Goal: Task Accomplishment & Management: Manage account settings

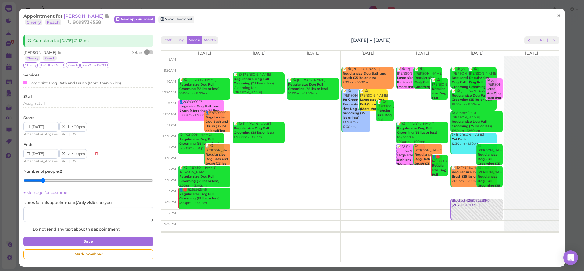
click at [557, 17] on span "×" at bounding box center [559, 16] width 4 height 9
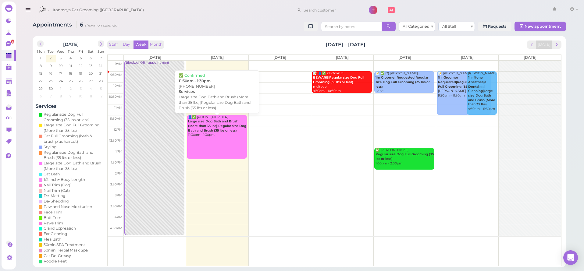
click at [223, 135] on div "👤✅ [PHONE_NUMBER] Large size Dog Bath and Brush (More than 35 lbs)|Regular size…" at bounding box center [217, 126] width 59 height 22
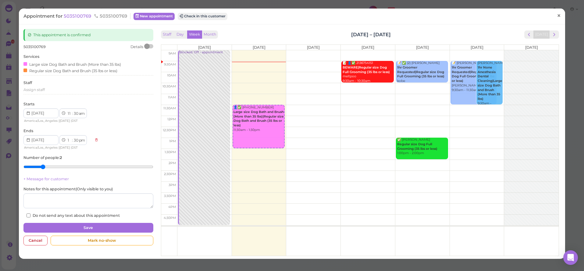
click at [557, 19] on span "×" at bounding box center [559, 16] width 4 height 9
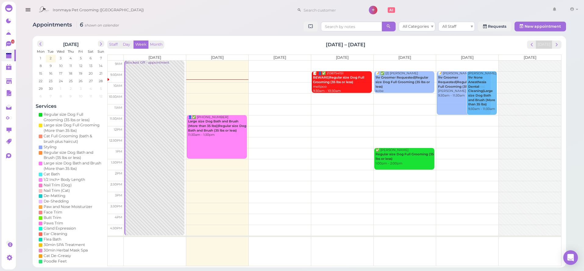
click at [274, 74] on td at bounding box center [343, 76] width 438 height 11
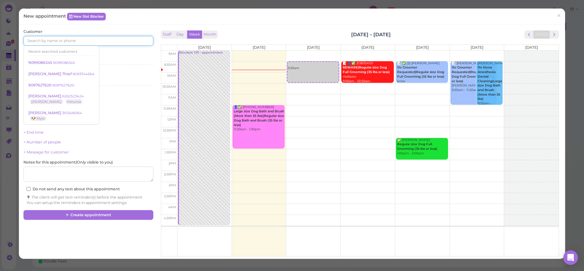
click at [47, 40] on input at bounding box center [88, 41] width 130 height 10
type input "5623310674"
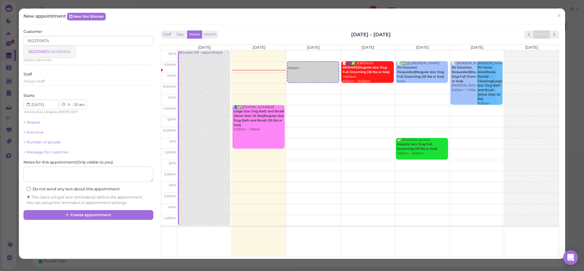
click at [46, 53] on span "5623310674" at bounding box center [39, 51] width 23 height 5
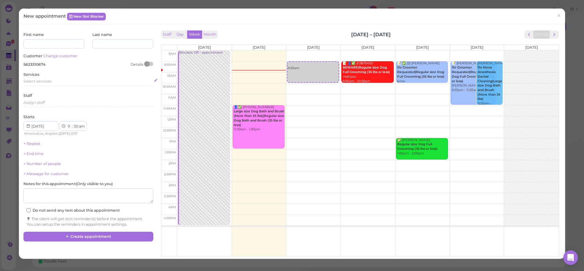
click at [48, 83] on div "Select services" at bounding box center [88, 82] width 130 height 7
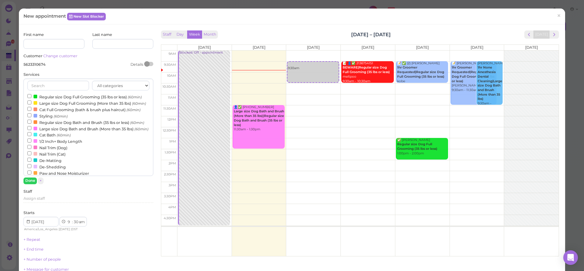
click at [50, 97] on label "Regular size Dog Full Grooming (35 lbs or less) (60min)" at bounding box center [84, 97] width 114 height 6
click at [31, 97] on input "Regular size Dog Full Grooming (35 lbs or less) (60min)" at bounding box center [29, 96] width 4 height 4
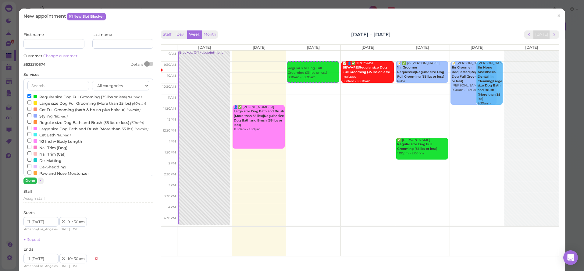
click at [28, 183] on button "Done" at bounding box center [29, 181] width 13 height 6
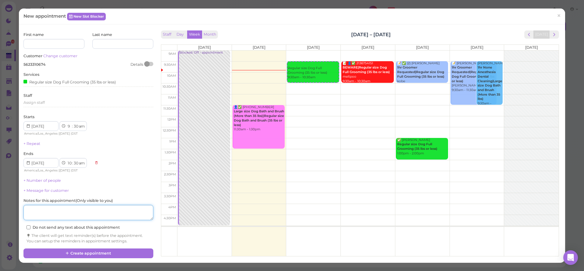
click at [55, 209] on textarea at bounding box center [88, 212] width 130 height 15
click at [72, 207] on textarea at bounding box center [88, 212] width 130 height 15
type textarea "bernidoodle 30 lbs"
click at [98, 81] on div "Regular size Dog Full Grooming (35 lbs or less)" at bounding box center [69, 82] width 92 height 6
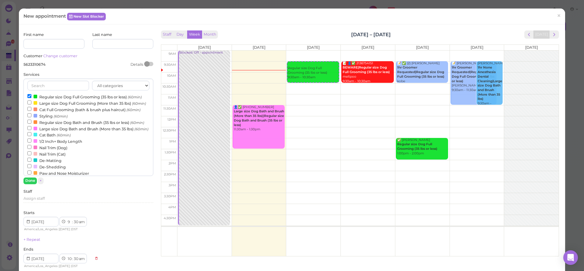
click at [90, 96] on label "Regular size Dog Full Grooming (35 lbs or less) (60min)" at bounding box center [84, 97] width 114 height 6
click at [31, 96] on input "Regular size Dog Full Grooming (35 lbs or less) (60min)" at bounding box center [29, 96] width 4 height 4
click at [86, 102] on label "Large size Dog Full Grooming (More than 35 lbs) (60min)" at bounding box center [86, 103] width 119 height 6
click at [31, 102] on input "Large size Dog Full Grooming (More than 35 lbs) (60min)" at bounding box center [29, 103] width 4 height 4
click at [29, 181] on button "Done" at bounding box center [29, 181] width 13 height 6
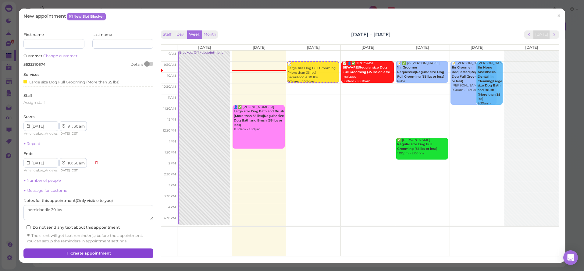
click at [89, 249] on button "Create appointment" at bounding box center [88, 254] width 130 height 10
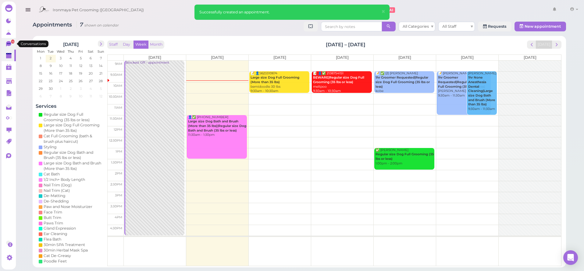
click at [8, 44] on icon at bounding box center [8, 43] width 3 height 1
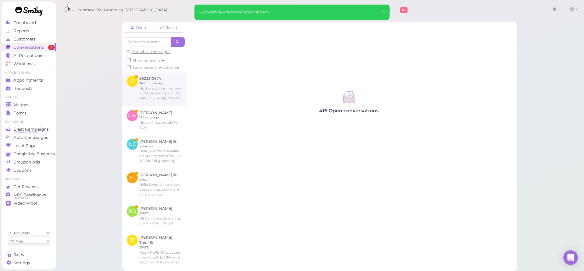
click at [170, 95] on link at bounding box center [154, 88] width 64 height 34
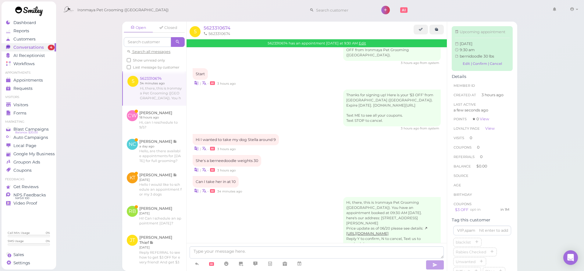
scroll to position [25, 0]
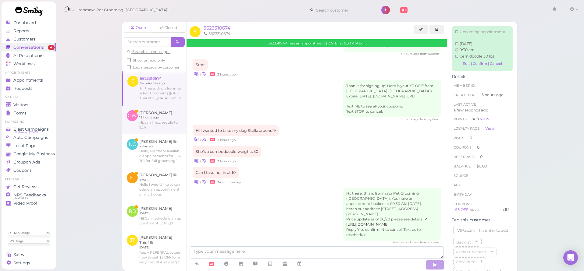
click at [162, 127] on link at bounding box center [154, 120] width 64 height 29
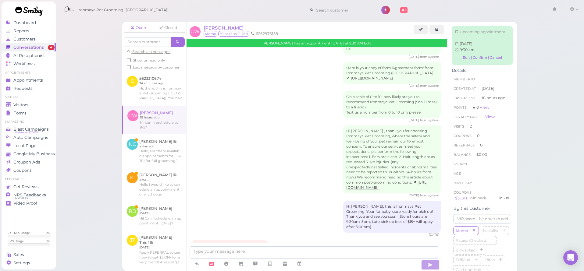
scroll to position [812, 0]
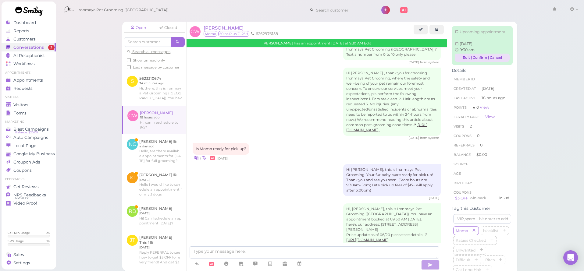
click at [464, 62] on link "Edit | Confirm | Cancel" at bounding box center [482, 58] width 55 height 8
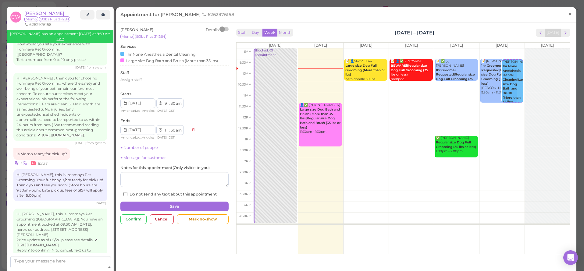
click at [569, 16] on span "×" at bounding box center [571, 14] width 4 height 9
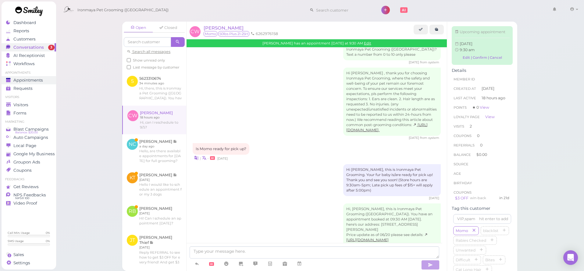
click at [45, 81] on div "Appointments" at bounding box center [28, 80] width 44 height 5
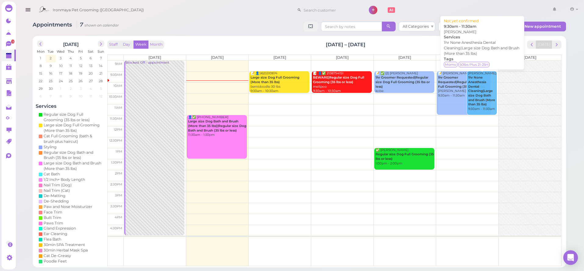
click at [485, 97] on b "1hr None Anesthesia Dental Cleaning|Large size Dog Bath and Brush (More than 35…" at bounding box center [481, 91] width 27 height 31
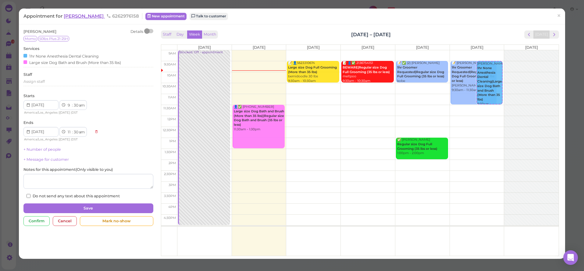
click at [81, 17] on span "[PERSON_NAME]" at bounding box center [84, 16] width 41 height 6
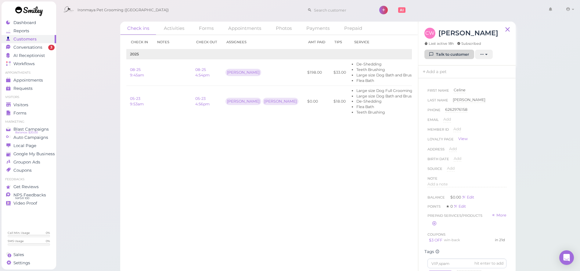
click at [454, 58] on link "Talk to customer" at bounding box center [449, 55] width 50 height 10
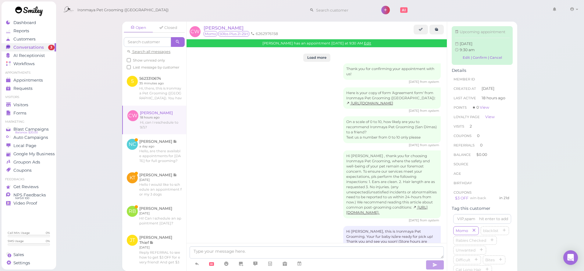
scroll to position [812, 0]
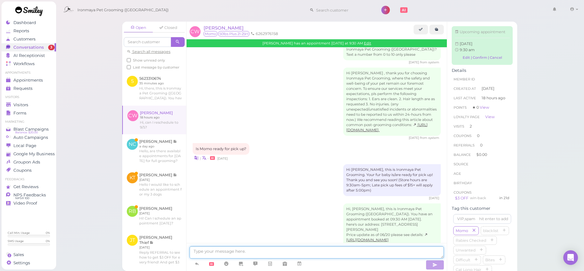
click at [236, 251] on textarea at bounding box center [317, 253] width 254 height 12
type textarea "Yes can yo come in at 10;30?"
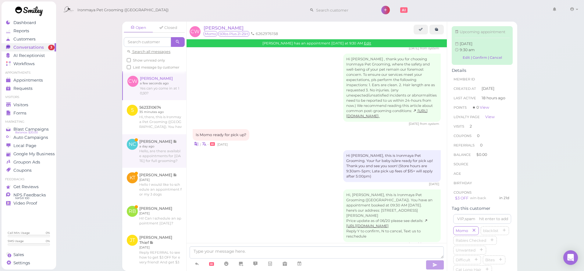
click at [153, 155] on link at bounding box center [154, 152] width 64 height 34
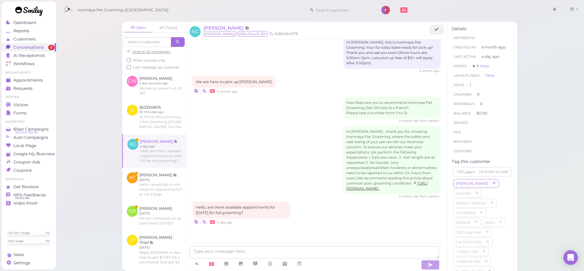
scroll to position [84, 0]
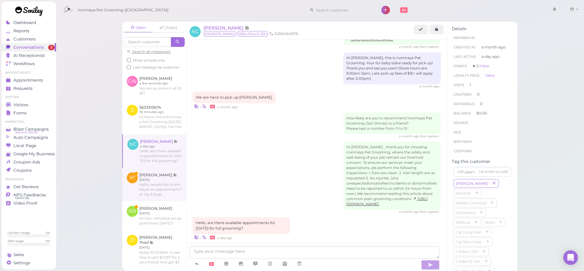
click at [165, 194] on link at bounding box center [154, 185] width 64 height 34
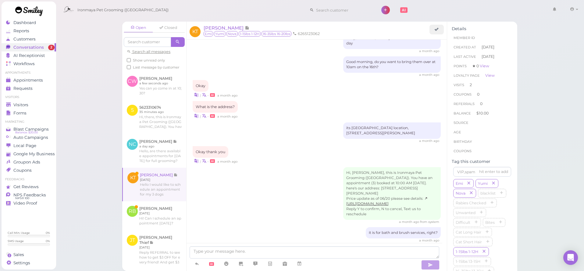
scroll to position [618, 0]
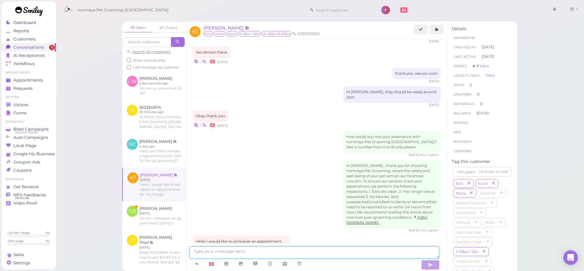
click at [289, 255] on textarea at bounding box center [315, 253] width 250 height 12
click at [302, 266] on icon at bounding box center [299, 264] width 5 height 6
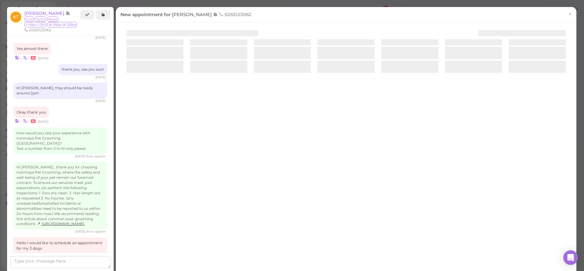
scroll to position [613, 0]
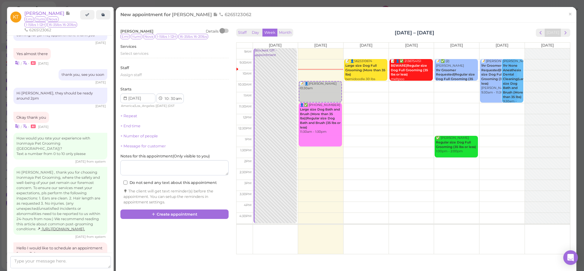
click at [356, 97] on td at bounding box center [411, 97] width 317 height 11
type input "[DATE]"
select select "11"
select select "00"
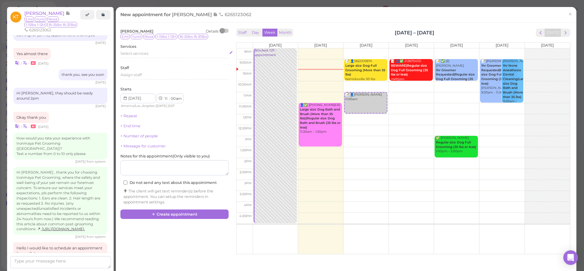
click at [140, 53] on span "Select services" at bounding box center [134, 53] width 28 height 5
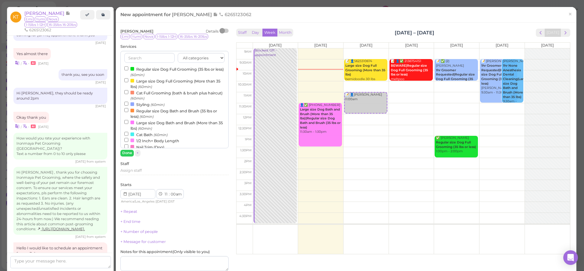
click at [138, 72] on label "Regular size Dog Full Grooming (35 lbs or less) (60min)" at bounding box center [174, 72] width 100 height 12
click at [128, 70] on input "Regular size Dog Full Grooming (35 lbs or less) (60min)" at bounding box center [126, 68] width 4 height 4
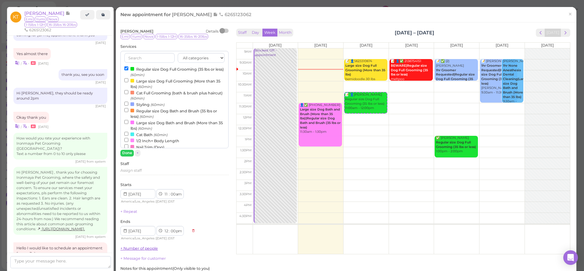
click at [125, 153] on button "Done" at bounding box center [126, 153] width 13 height 6
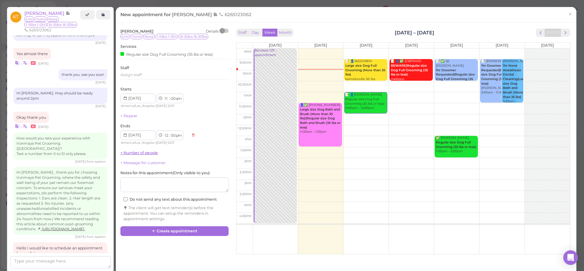
click at [136, 151] on link "+ Number of people" at bounding box center [139, 153] width 38 height 5
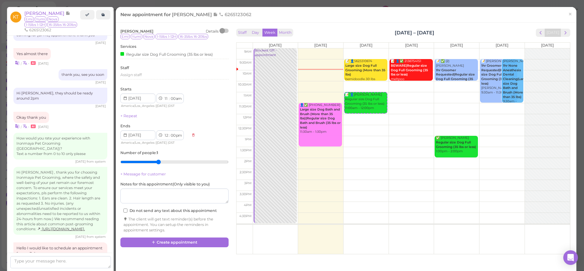
click at [153, 163] on input "range" at bounding box center [174, 162] width 108 height 10
type input "3"
click at [148, 162] on input "range" at bounding box center [174, 162] width 108 height 10
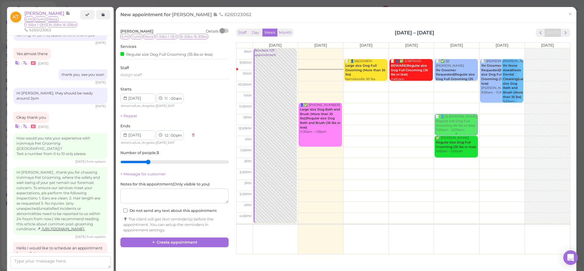
drag, startPoint x: 353, startPoint y: 107, endPoint x: 450, endPoint y: 128, distance: 98.3
click at [450, 48] on tr "Blocked: Off • appointment 👤✅ [PHONE_NUMBER] Large size Dog Bath and Brush (Mor…" at bounding box center [404, 48] width 334 height 0
type input "[DATE]"
select select "12"
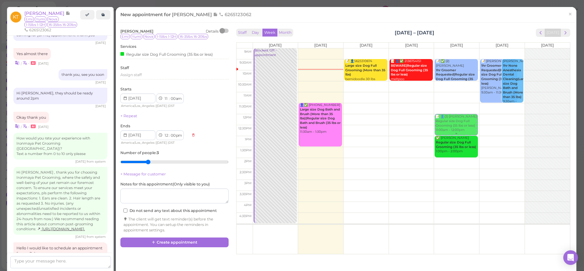
select select "pm"
select select "1"
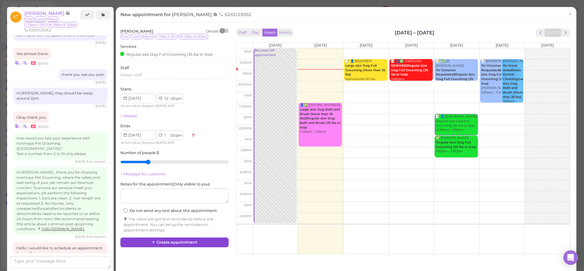
click at [163, 239] on button "Create appointment" at bounding box center [174, 243] width 108 height 10
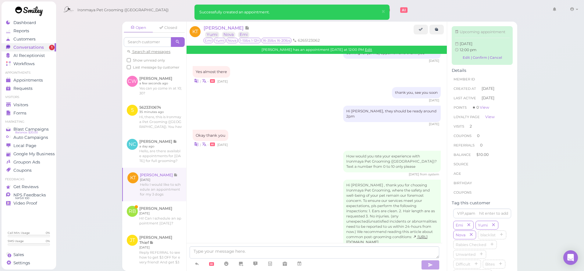
scroll to position [678, 0]
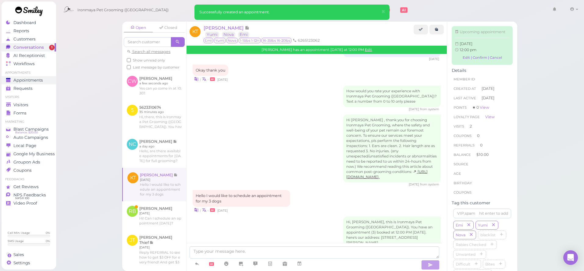
click at [38, 78] on span "Appointments" at bounding box center [28, 80] width 30 height 5
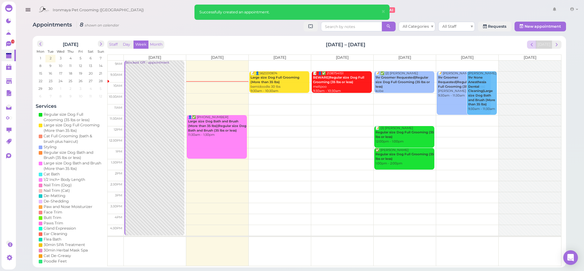
click at [536, 45] on button "prev" at bounding box center [531, 45] width 9 height 8
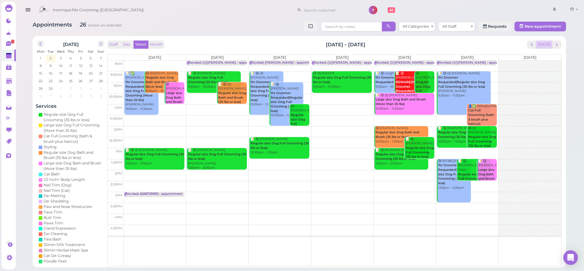
click at [540, 45] on button "[DATE]" at bounding box center [544, 45] width 16 height 8
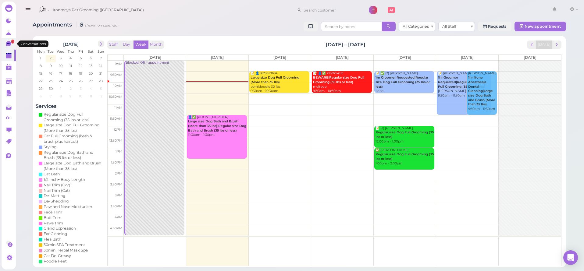
click at [5, 42] on link "1" at bounding box center [9, 44] width 14 height 12
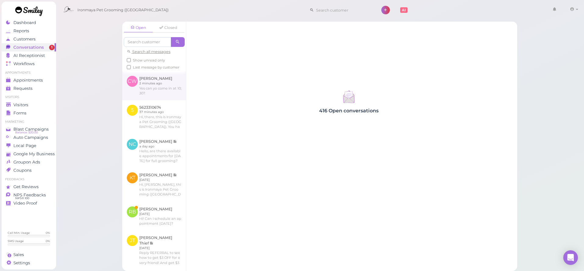
click at [163, 95] on link at bounding box center [154, 85] width 64 height 29
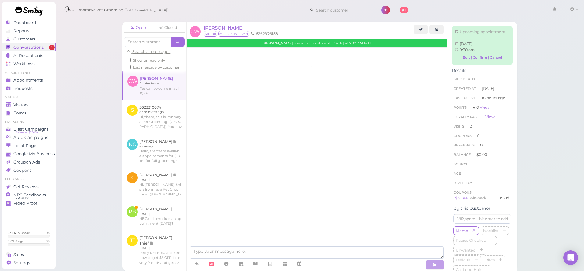
scroll to position [808, 0]
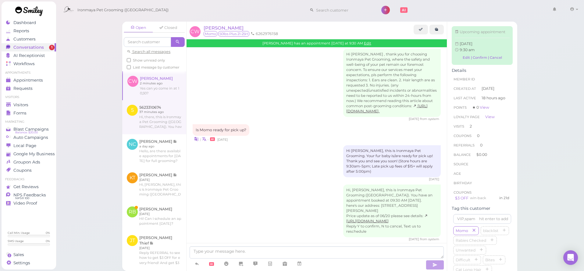
click at [156, 124] on link at bounding box center [154, 117] width 64 height 34
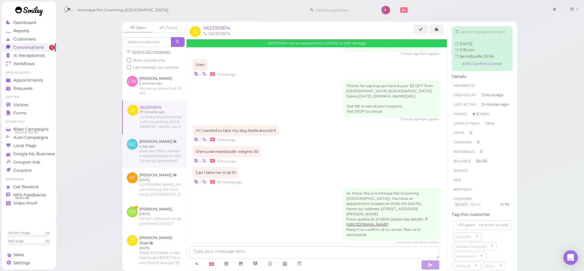
click at [152, 158] on link at bounding box center [154, 152] width 64 height 34
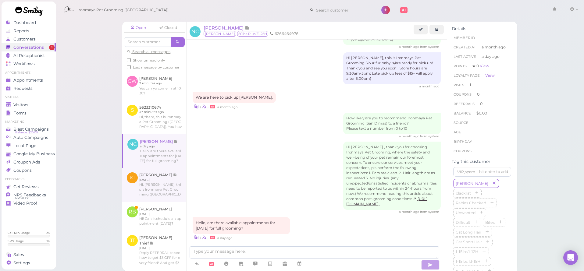
click at [149, 187] on link at bounding box center [154, 185] width 64 height 34
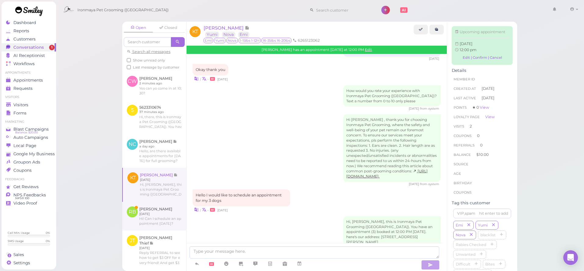
click at [152, 208] on link at bounding box center [154, 216] width 64 height 29
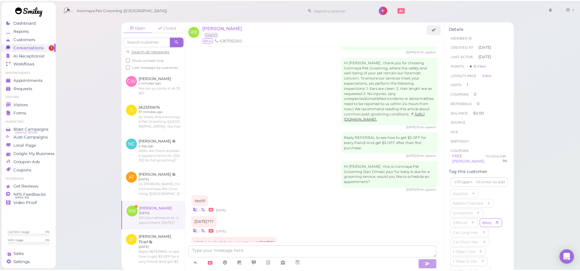
scroll to position [664, 0]
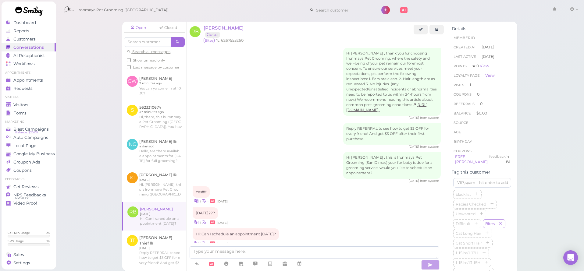
click at [273, 187] on div "Yes!!!!! | • [DATE]" at bounding box center [317, 196] width 248 height 18
click at [216, 30] on span "[PERSON_NAME]" at bounding box center [224, 28] width 40 height 6
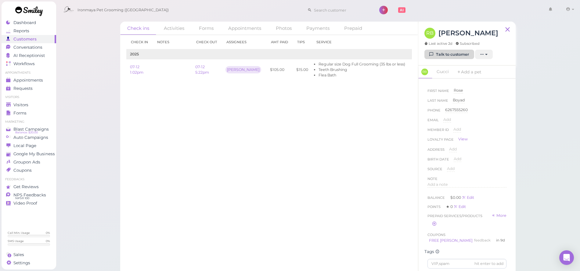
click at [442, 52] on link "Talk to customer" at bounding box center [449, 55] width 50 height 10
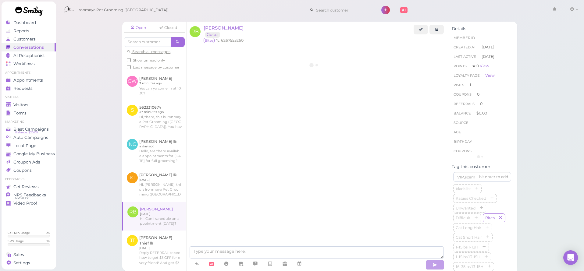
scroll to position [664, 0]
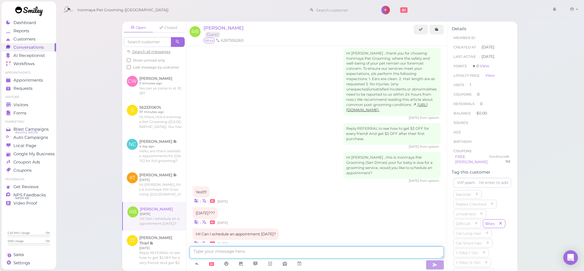
click at [262, 254] on textarea at bounding box center [317, 253] width 254 height 12
type textarea "Good morning, we have [DATE] available."
drag, startPoint x: 435, startPoint y: 269, endPoint x: 433, endPoint y: 265, distance: 4.2
click at [435, 269] on button "button" at bounding box center [435, 265] width 18 height 10
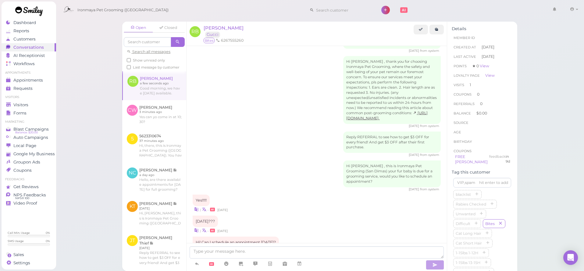
scroll to position [686, 0]
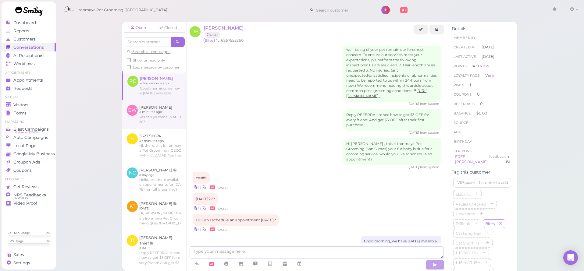
click at [130, 120] on link at bounding box center [154, 114] width 64 height 29
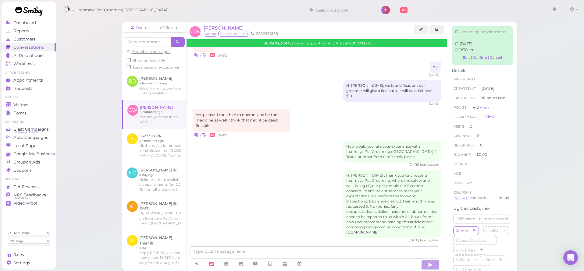
scroll to position [808, 0]
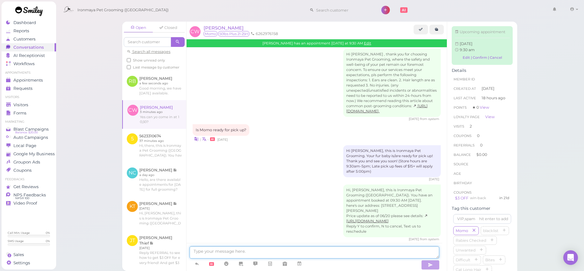
click at [290, 251] on textarea at bounding box center [315, 253] width 250 height 12
type textarea "[DATE]?"
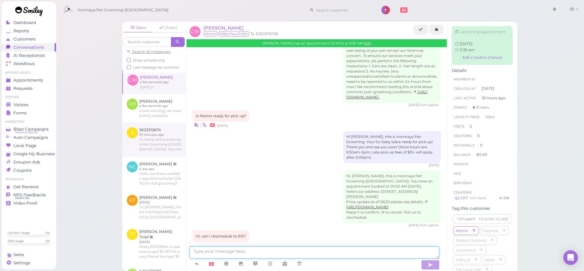
scroll to position [0, 0]
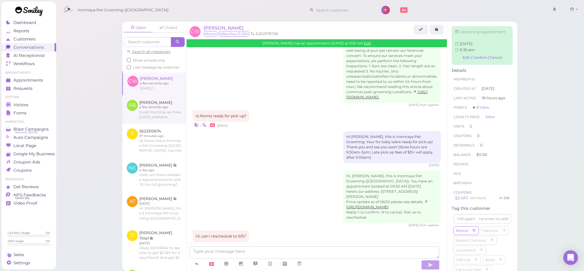
click at [141, 118] on link at bounding box center [154, 109] width 64 height 29
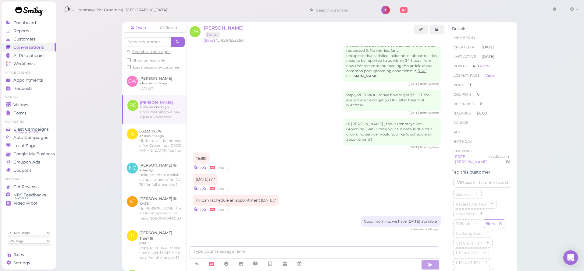
scroll to position [690, 0]
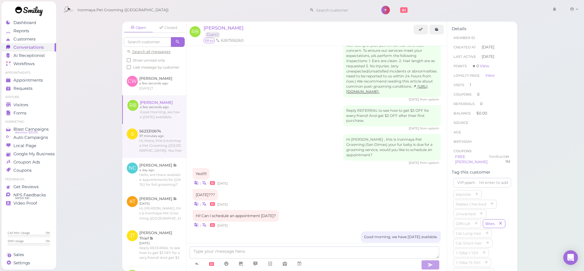
click at [141, 149] on link at bounding box center [154, 141] width 64 height 34
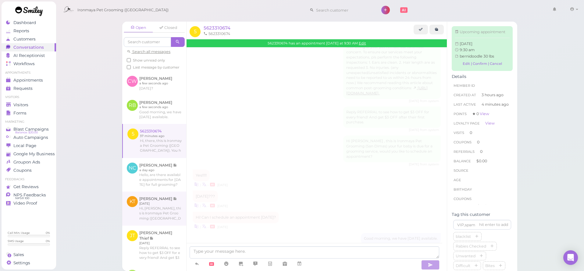
scroll to position [25, 0]
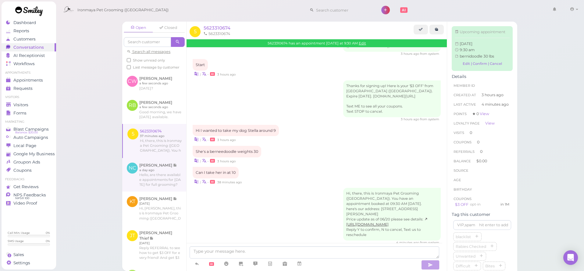
click at [142, 185] on link at bounding box center [154, 175] width 64 height 34
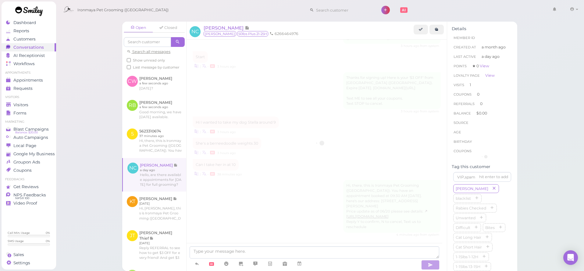
scroll to position [84, 0]
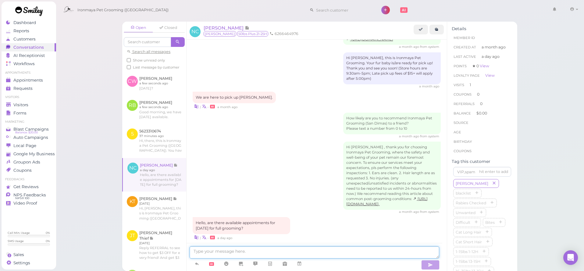
click at [259, 248] on textarea at bounding box center [315, 253] width 250 height 12
type textarea "Good morning, we have available [DATE] afternoon."
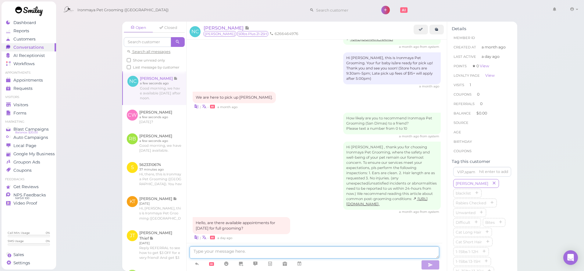
scroll to position [103, 0]
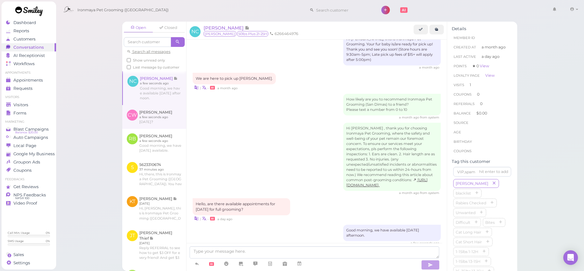
click at [151, 125] on link at bounding box center [154, 117] width 64 height 24
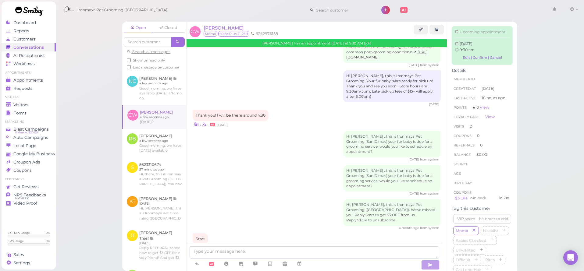
scroll to position [798, 0]
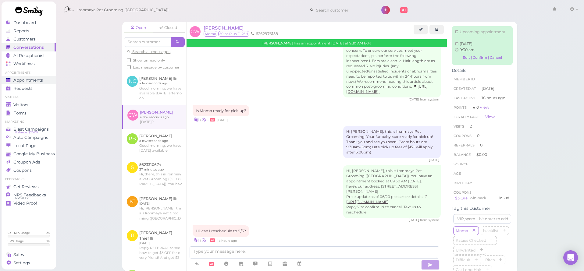
click at [42, 80] on span "Appointments" at bounding box center [28, 80] width 30 height 5
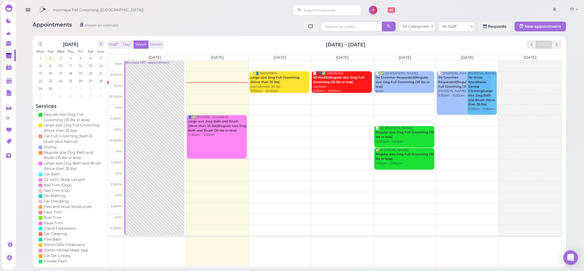
click at [333, 9] on input at bounding box center [331, 10] width 59 height 10
click at [289, 17] on link "5623310674 5623310674" at bounding box center [309, 21] width 52 height 12
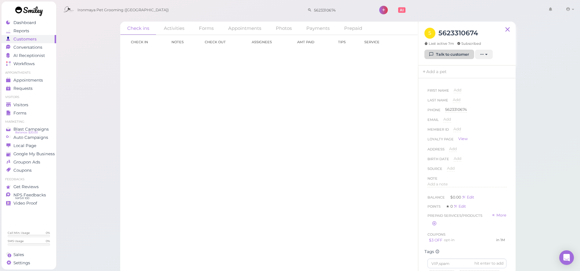
click at [444, 54] on link "Talk to customer" at bounding box center [449, 55] width 50 height 10
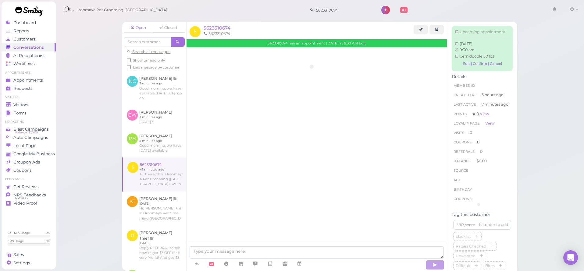
scroll to position [25, 0]
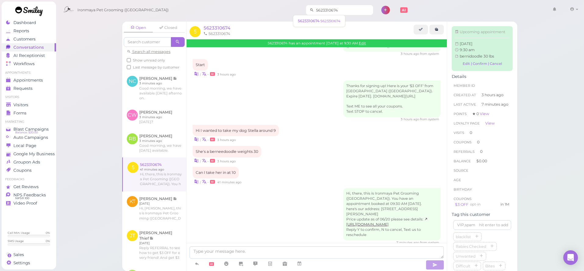
drag, startPoint x: 347, startPoint y: 6, endPoint x: 303, endPoint y: 6, distance: 43.9
click at [306, 6] on div "5623310674" at bounding box center [339, 10] width 67 height 10
click at [317, 12] on input "5623310674" at bounding box center [343, 10] width 59 height 10
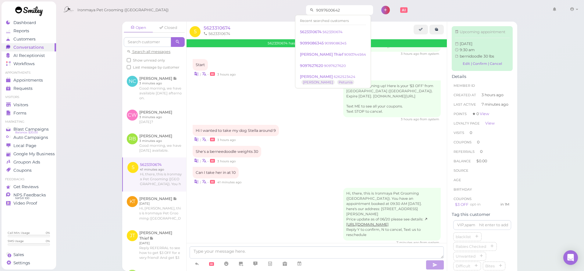
click at [321, 12] on input "9097600642" at bounding box center [343, 10] width 59 height 10
click at [331, 7] on input "909760642" at bounding box center [343, 10] width 59 height 10
click at [332, 10] on input "909760642" at bounding box center [343, 10] width 59 height 10
drag, startPoint x: 325, startPoint y: 11, endPoint x: 313, endPoint y: 9, distance: 12.0
click at [314, 9] on input "909760642" at bounding box center [343, 10] width 59 height 10
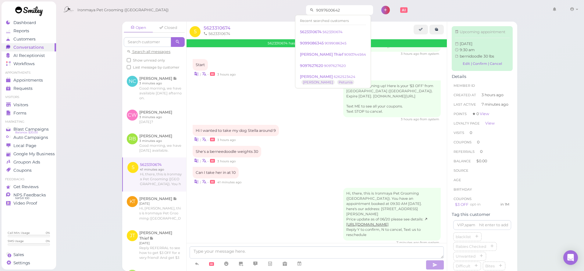
type input "9097600642"
drag, startPoint x: 332, startPoint y: 9, endPoint x: 305, endPoint y: 4, distance: 27.5
click at [306, 4] on div "9097600642" at bounding box center [339, 8] width 67 height 13
click at [20, 43] on link "Customers" at bounding box center [29, 39] width 55 height 8
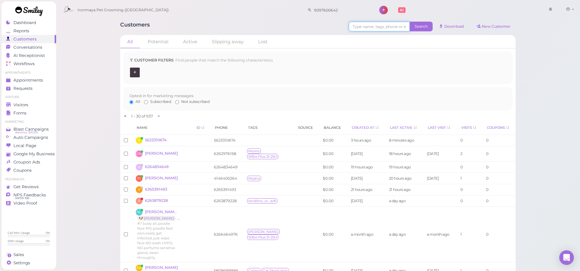
click at [367, 28] on input at bounding box center [379, 27] width 61 height 10
paste input "9097600642"
type input "9097600642"
click at [425, 27] on span "Search" at bounding box center [421, 27] width 23 height 10
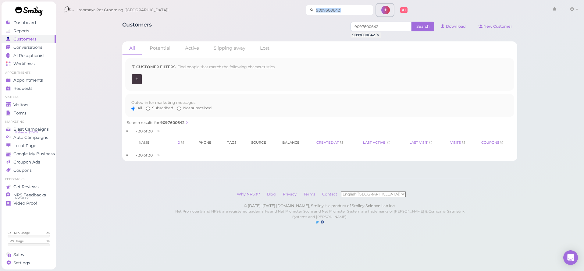
drag, startPoint x: 366, startPoint y: 6, endPoint x: 337, endPoint y: 6, distance: 29.6
click at [337, 6] on ul "9097600642" at bounding box center [359, 10] width 107 height 17
click at [337, 7] on input "9097600642" at bounding box center [343, 10] width 59 height 10
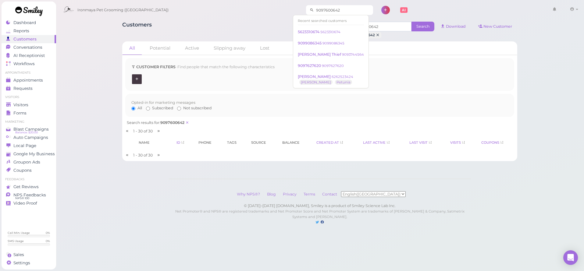
click at [337, 12] on input "9097600642" at bounding box center [343, 10] width 59 height 10
click at [337, 13] on input "9097600642" at bounding box center [343, 10] width 59 height 10
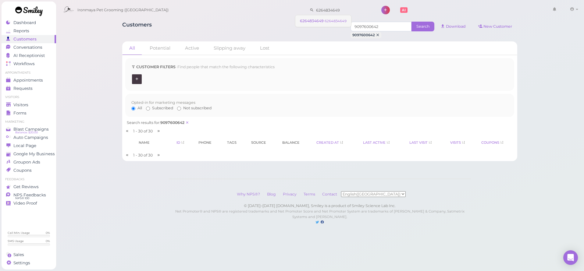
type input "6264834649"
click at [329, 24] on link "6264834649 6264834649" at bounding box center [324, 21] width 56 height 12
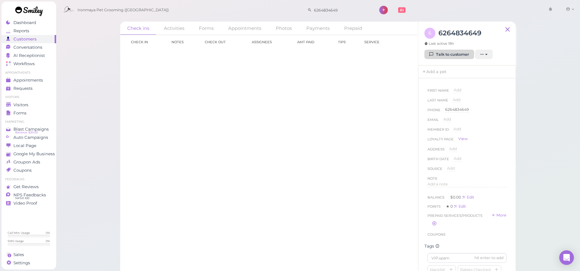
click at [437, 54] on link "Talk to customer" at bounding box center [449, 55] width 50 height 10
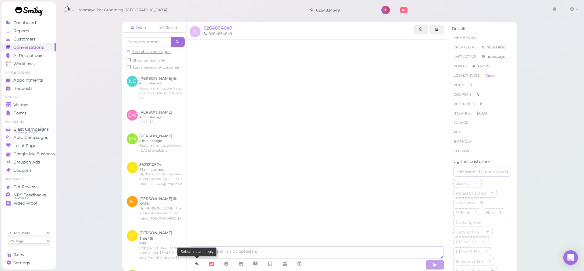
click at [202, 266] on link at bounding box center [197, 264] width 15 height 11
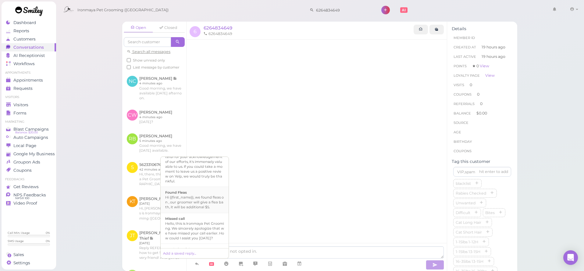
scroll to position [99, 0]
click at [205, 220] on div "Missed call" at bounding box center [194, 217] width 59 height 5
type textarea "Hello, this is Ironmaya Pet Grooming. We sincerely apologize that we have misse…"
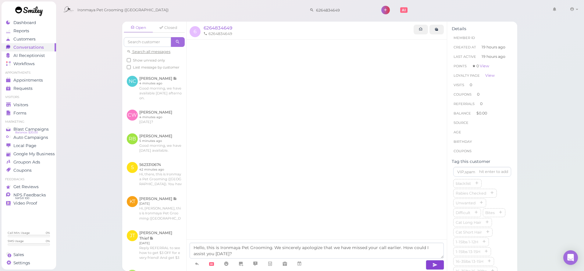
click at [434, 266] on icon "button" at bounding box center [435, 265] width 5 height 6
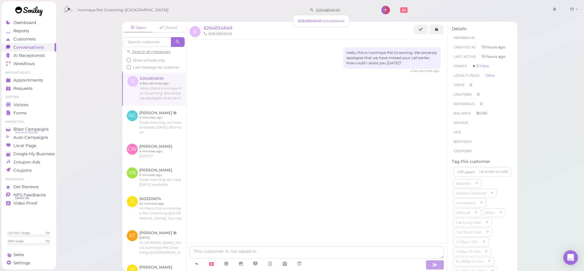
drag, startPoint x: 344, startPoint y: 11, endPoint x: 290, endPoint y: 10, distance: 54.0
click at [290, 10] on div "Ironmaya Pet Grooming ([GEOGRAPHIC_DATA]) 6264834649 1 Account" at bounding box center [320, 10] width 520 height 17
type input "4146"
click at [311, 19] on span "[PERSON_NAME]" at bounding box center [317, 21] width 34 height 5
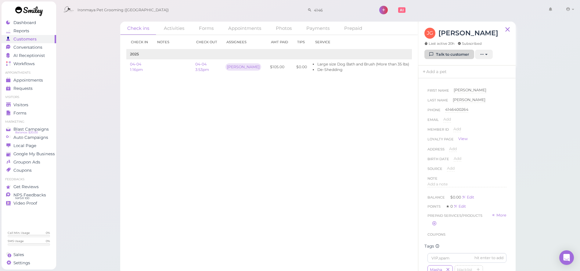
click at [440, 54] on link "Talk to customer" at bounding box center [449, 55] width 50 height 10
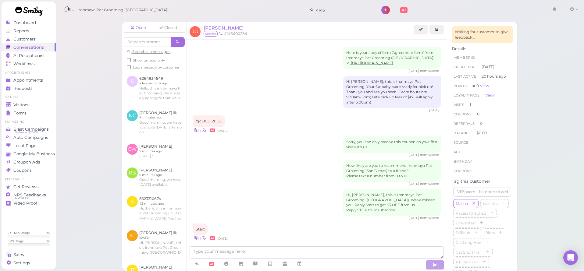
scroll to position [38, 0]
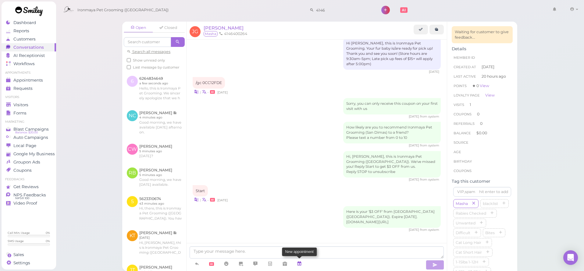
click at [302, 264] on icon at bounding box center [299, 264] width 5 height 6
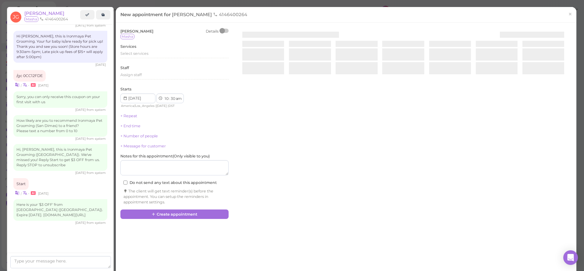
scroll to position [28, 0]
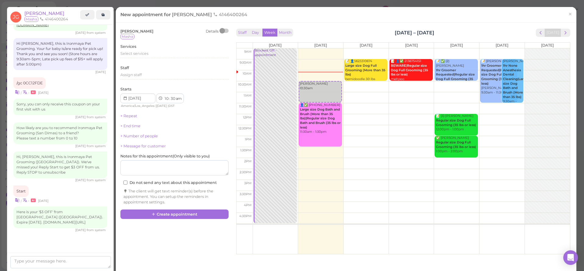
click at [365, 106] on td at bounding box center [411, 108] width 317 height 11
type input "[DATE]"
select select "11"
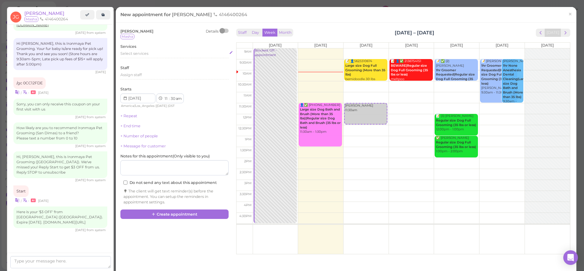
click at [126, 51] on span "Select services" at bounding box center [134, 53] width 28 height 5
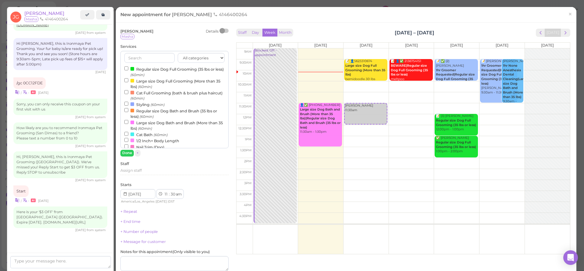
click at [142, 124] on label "Large size Dog Bath and Brush (More than 35 lbs) (60min)" at bounding box center [174, 126] width 100 height 12
click at [128, 124] on input "Large size Dog Bath and Brush (More than 35 lbs) (60min)" at bounding box center [126, 122] width 4 height 4
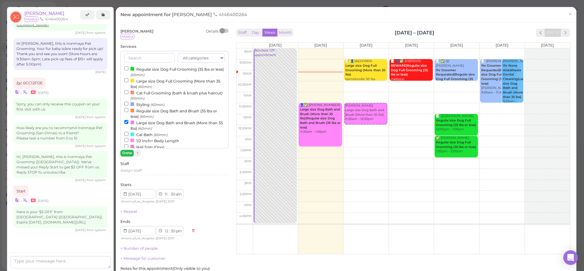
click at [127, 154] on button "Done" at bounding box center [126, 153] width 13 height 6
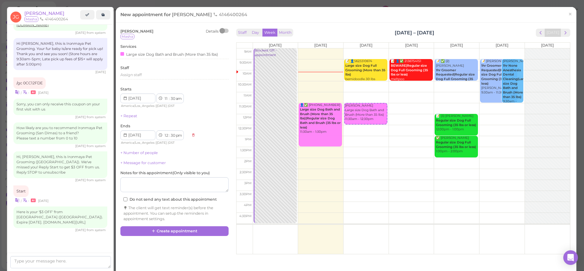
click at [132, 154] on div "[PERSON_NAME] Details [GEOGRAPHIC_DATA] Services Large size Dog Bath and Brush …" at bounding box center [174, 125] width 108 height 193
click at [135, 154] on div "[PERSON_NAME] Details [GEOGRAPHIC_DATA] Services Large size Dog Bath and Brush …" at bounding box center [174, 125] width 108 height 193
click at [135, 152] on link "+ Number of people" at bounding box center [139, 153] width 38 height 5
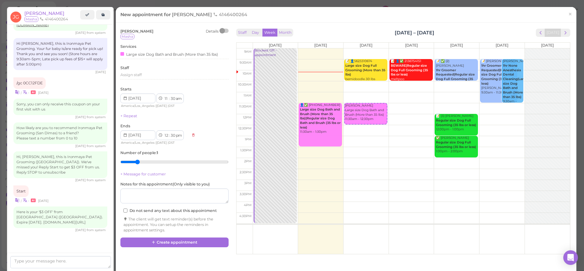
type input "2"
click at [138, 165] on input "range" at bounding box center [174, 162] width 108 height 10
click at [141, 189] on textarea at bounding box center [174, 196] width 108 height 15
type textarea "70lbs"
click at [189, 239] on button "Create appointment" at bounding box center [174, 243] width 108 height 10
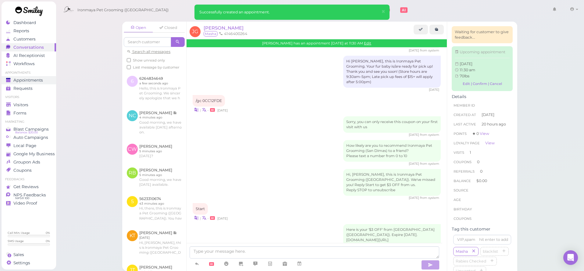
click at [30, 81] on span "Appointments" at bounding box center [28, 80] width 30 height 5
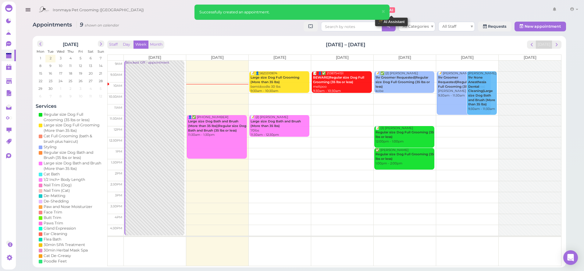
click at [385, 9] on span "×" at bounding box center [384, 11] width 4 height 9
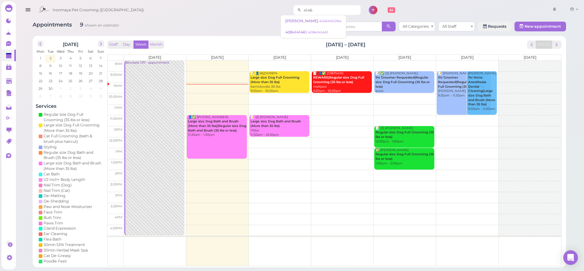
click at [321, 10] on input "4146" at bounding box center [331, 10] width 59 height 10
type input "6265391493"
click at [317, 24] on link "6265391493 6265391493" at bounding box center [309, 21] width 52 height 12
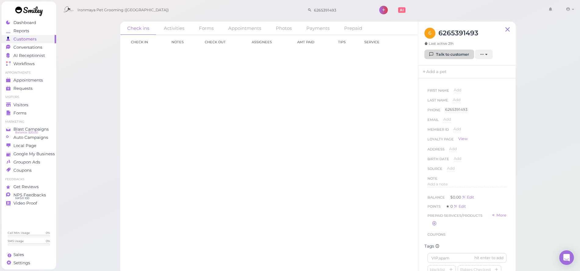
click at [431, 58] on link "Talk to customer" at bounding box center [449, 55] width 50 height 10
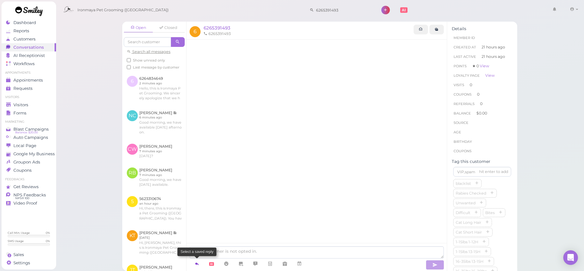
click at [195, 264] on icon at bounding box center [197, 264] width 5 height 6
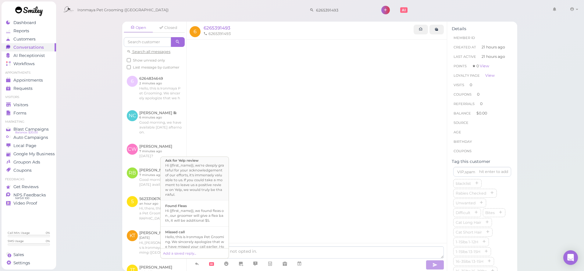
scroll to position [113, 0]
click at [204, 224] on div "Hello, this is Ironmaya Pet Grooming. We sincerely apologize that we have misse…" at bounding box center [194, 216] width 59 height 20
type textarea "Hello, this is Ironmaya Pet Grooming. We sincerely apologize that we have misse…"
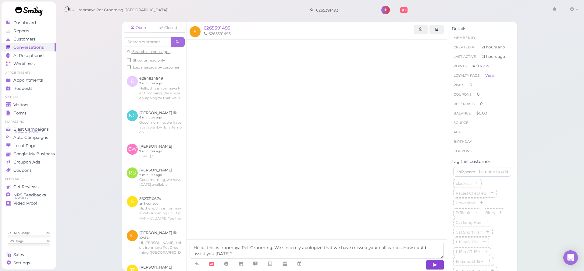
click at [431, 264] on button "button" at bounding box center [435, 265] width 18 height 10
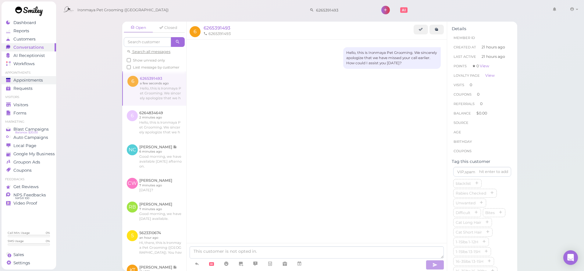
click at [31, 83] on span "Appointments" at bounding box center [28, 80] width 30 height 5
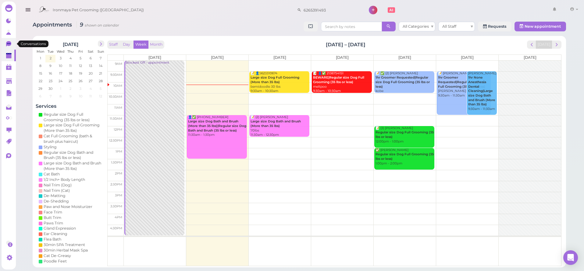
click at [9, 42] on icon at bounding box center [8, 43] width 5 height 5
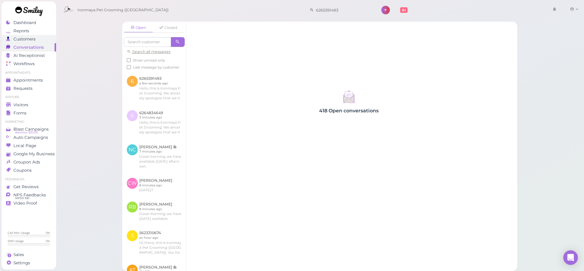
click at [25, 36] on link "Customers" at bounding box center [29, 39] width 55 height 8
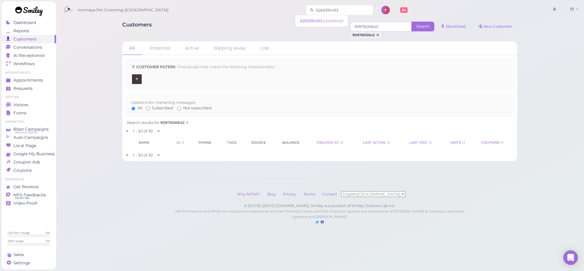
click at [337, 9] on input "6265391493" at bounding box center [343, 10] width 59 height 10
click at [337, 8] on input "6265391493" at bounding box center [343, 10] width 59 height 10
type input "6"
click at [338, 23] on link "6263879228 6263879228" at bounding box center [323, 21] width 54 height 12
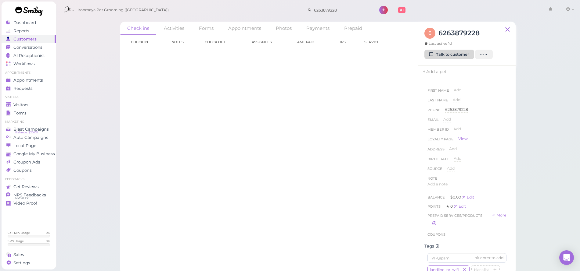
click at [439, 54] on link "Talk to customer" at bounding box center [449, 55] width 50 height 10
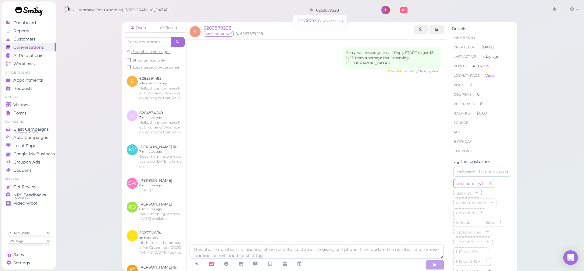
drag, startPoint x: 328, startPoint y: 10, endPoint x: 291, endPoint y: 11, distance: 36.6
click at [291, 11] on div "Ironmaya Pet Grooming ([GEOGRAPHIC_DATA]) 6263879228 1 Account" at bounding box center [320, 10] width 520 height 17
type input "580969999"
click at [306, 24] on link "Celine" at bounding box center [309, 26] width 14 height 5
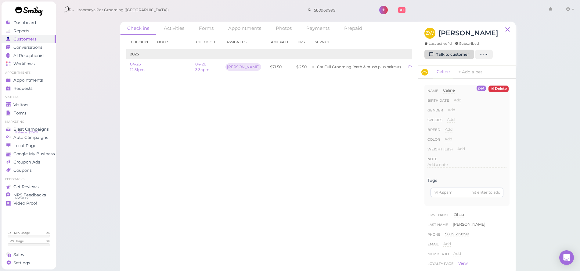
click at [432, 54] on icon at bounding box center [431, 54] width 4 height 5
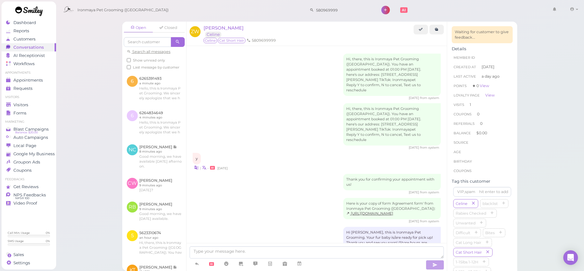
scroll to position [157, 0]
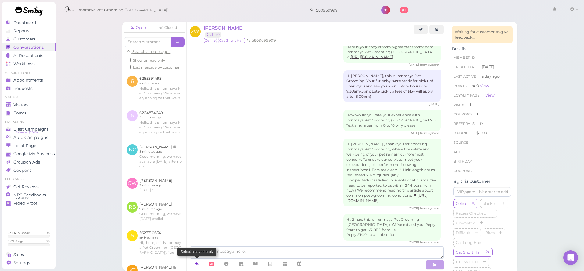
click at [195, 266] on icon at bounding box center [197, 264] width 5 height 6
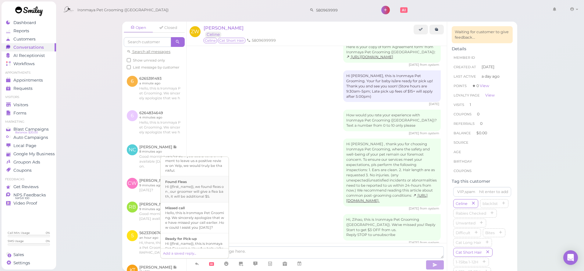
scroll to position [124, 0]
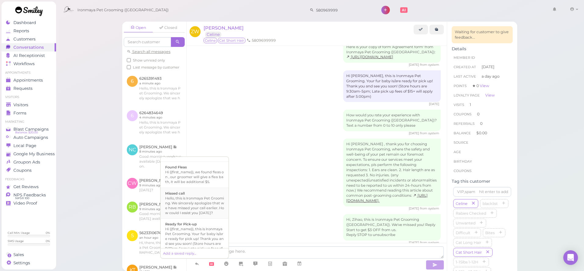
click at [189, 207] on div "Hello, this is Ironmaya Pet Grooming. We sincerely apologize that we have misse…" at bounding box center [194, 206] width 59 height 20
type textarea "Hello, this is Ironmaya Pet Grooming. We sincerely apologize that we have misse…"
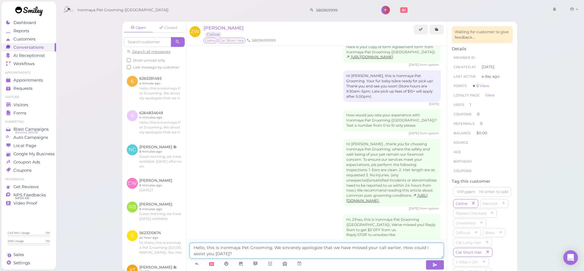
drag, startPoint x: 228, startPoint y: 253, endPoint x: 190, endPoint y: 243, distance: 39.1
click at [190, 242] on div "Hello, this is Ironmaya Pet Grooming. We sincerely apologize that we have misse…" at bounding box center [317, 256] width 260 height 32
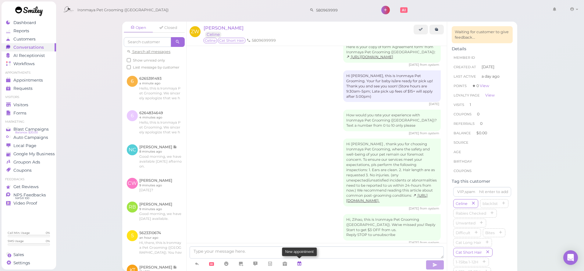
click at [302, 266] on icon at bounding box center [299, 264] width 5 height 6
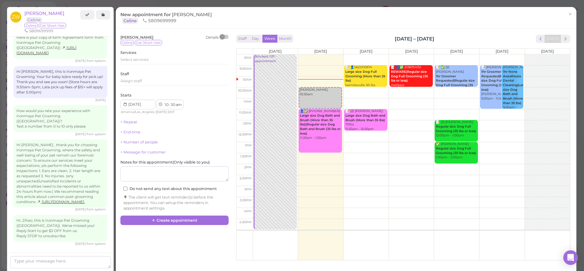
click at [497, 112] on td at bounding box center [411, 114] width 317 height 11
type input "[DATE]"
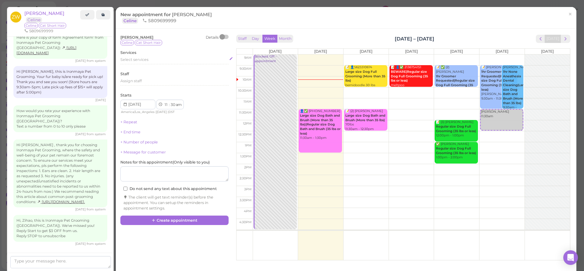
click at [153, 58] on div "Select services" at bounding box center [174, 59] width 108 height 5
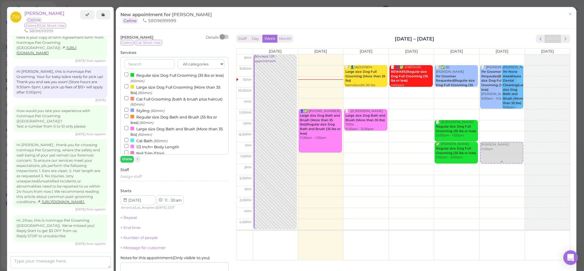
drag, startPoint x: 509, startPoint y: 121, endPoint x: 506, endPoint y: 152, distance: 30.7
click at [506, 55] on div "[PERSON_NAME] 11:30am 📝 [PERSON_NAME] 1hr Groomer Requested|Regular size Dog Fu…" at bounding box center [502, 55] width 45 height 0
select select "1"
select select "00"
select select "pm"
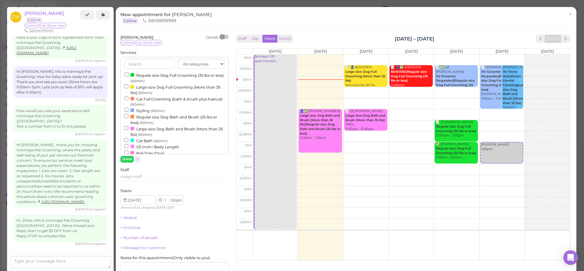
click at [143, 138] on label "Cat Bath (60min)" at bounding box center [145, 141] width 43 height 6
click at [128, 138] on input "Cat Bath (60min)" at bounding box center [126, 140] width 4 height 4
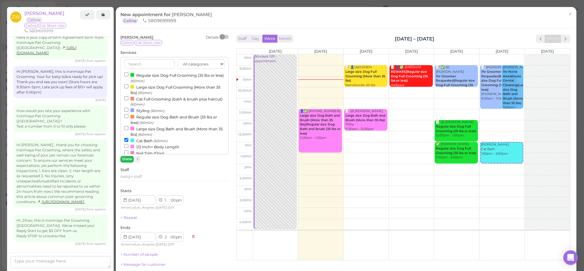
click at [129, 160] on button "Done" at bounding box center [126, 159] width 13 height 6
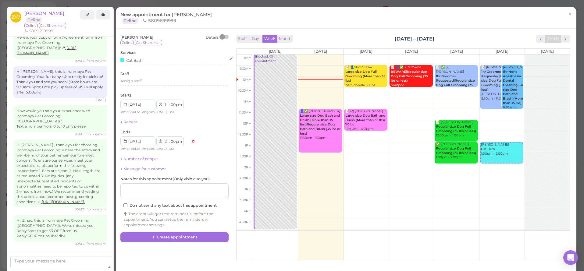
click at [134, 60] on div "Cat Bath" at bounding box center [131, 60] width 22 height 6
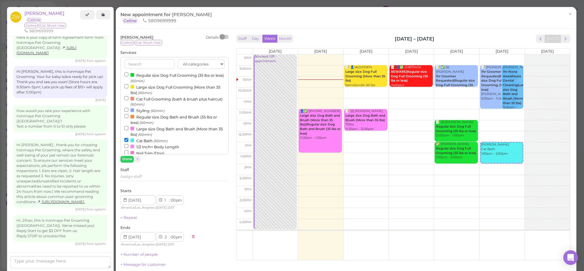
click at [135, 138] on label "Cat Bath (60min)" at bounding box center [145, 141] width 43 height 6
click at [128, 138] on input "Cat Bath (60min)" at bounding box center [126, 140] width 4 height 4
click at [141, 97] on label "Cat Full Grooming (bath & brush plus haircut) (60min)" at bounding box center [174, 102] width 100 height 12
click at [128, 97] on input "Cat Full Grooming (bath & brush plus haircut) (60min)" at bounding box center [126, 98] width 4 height 4
click at [130, 160] on button "Done" at bounding box center [126, 159] width 13 height 6
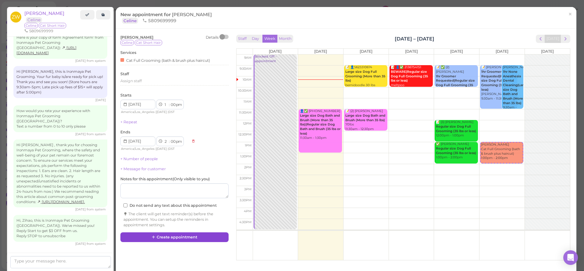
click at [163, 236] on button "Create appointment" at bounding box center [174, 238] width 108 height 10
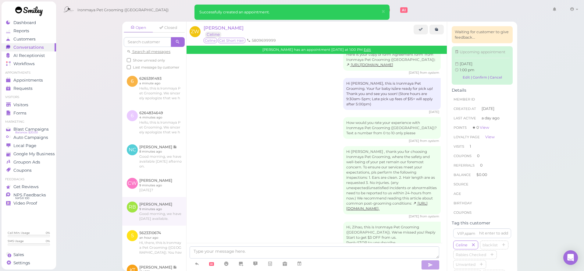
scroll to position [217, 0]
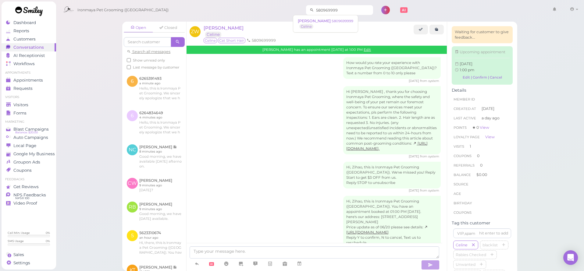
drag, startPoint x: 336, startPoint y: 14, endPoint x: 327, endPoint y: 8, distance: 11.4
click at [332, 13] on input "580969999" at bounding box center [343, 10] width 59 height 10
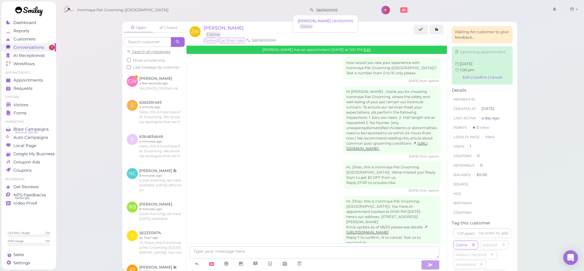
drag, startPoint x: 326, startPoint y: 8, endPoint x: 288, endPoint y: 3, distance: 39.0
click at [288, 4] on div "Ironmaya Pet Grooming ([GEOGRAPHIC_DATA]) 580969999 1 Account" at bounding box center [320, 10] width 520 height 17
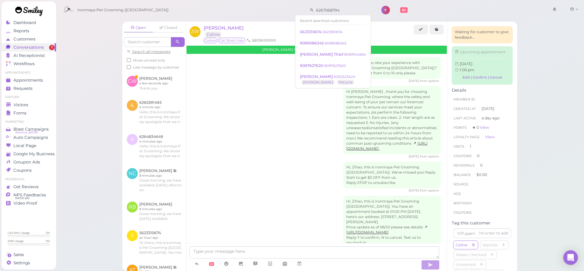
drag, startPoint x: 336, startPoint y: 10, endPoint x: 282, endPoint y: 11, distance: 54.3
click at [282, 11] on div "Ironmaya Pet Grooming ([GEOGRAPHIC_DATA]) 6267068794 1 Account" at bounding box center [320, 10] width 520 height 17
type input "6267068794"
drag, startPoint x: 334, startPoint y: 9, endPoint x: 298, endPoint y: 9, distance: 35.7
click at [306, 8] on div "6267068794" at bounding box center [339, 10] width 67 height 10
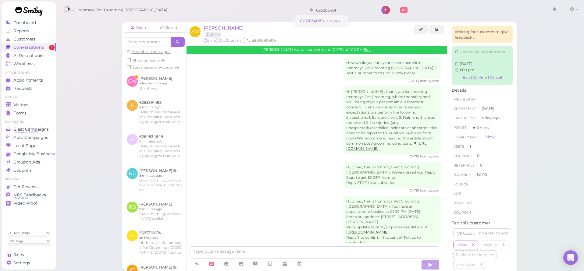
type input "626383401"
click at [311, 19] on span "6263834015" at bounding box center [311, 21] width 23 height 5
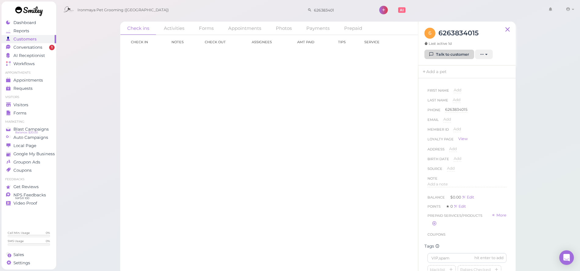
click at [438, 53] on link "Talk to customer" at bounding box center [449, 55] width 50 height 10
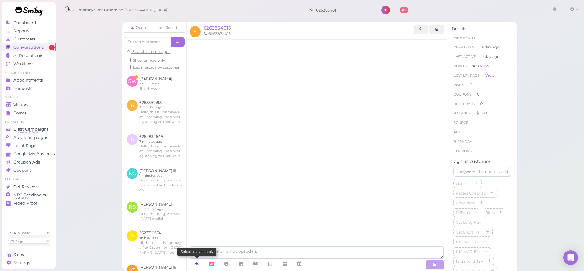
click at [198, 264] on icon at bounding box center [197, 264] width 5 height 6
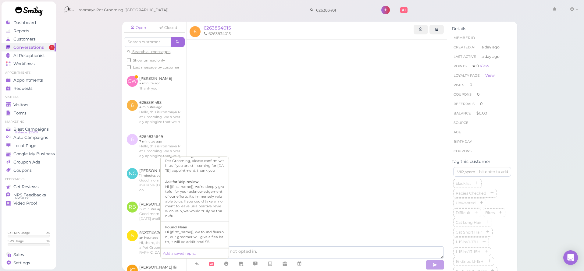
scroll to position [114, 0]
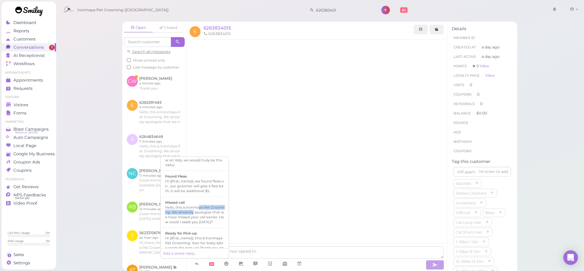
drag, startPoint x: 199, startPoint y: 219, endPoint x: 200, endPoint y: 222, distance: 3.2
click at [197, 220] on div "Hello, this is Ironmaya Pet Grooming. We sincerely apologize that we have misse…" at bounding box center [194, 215] width 59 height 20
type textarea "Hello, this is Ironmaya Pet Grooming. We sincerely apologize that we have misse…"
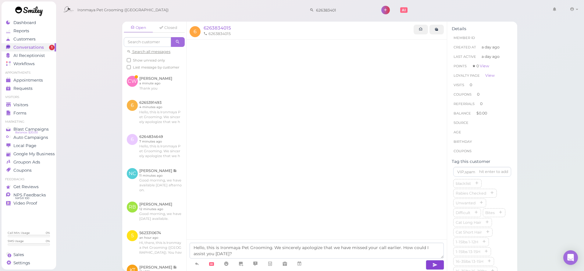
click at [433, 264] on icon "button" at bounding box center [435, 265] width 5 height 6
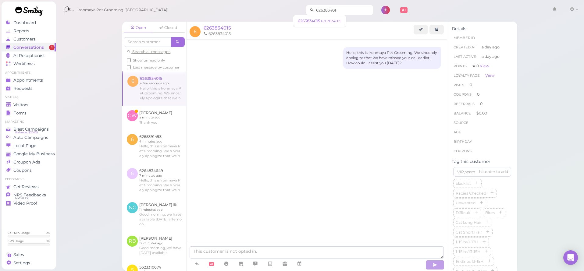
drag, startPoint x: 341, startPoint y: 11, endPoint x: 296, endPoint y: 7, distance: 45.9
click at [306, 7] on div "626383401" at bounding box center [339, 10] width 67 height 10
type input "6267159939"
click at [303, 23] on link "6267159939 6267159939" at bounding box center [322, 21] width 52 height 12
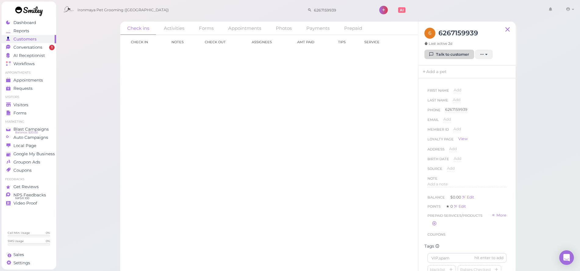
click at [430, 55] on icon at bounding box center [431, 54] width 4 height 5
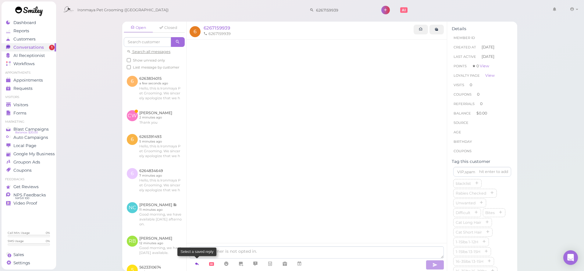
click at [195, 260] on link at bounding box center [197, 264] width 15 height 11
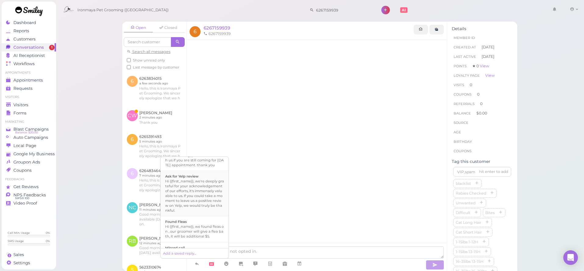
scroll to position [122, 0]
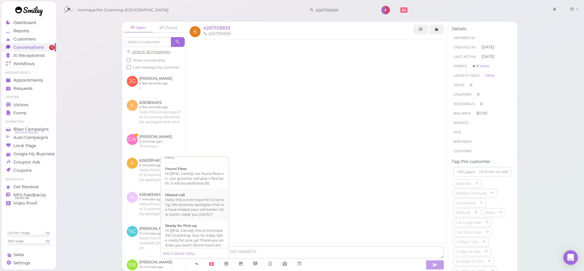
click at [195, 217] on div "Hello, this is Ironmaya Pet Grooming. We sincerely apologize that we have misse…" at bounding box center [194, 208] width 59 height 20
type textarea "Hello, this is Ironmaya Pet Grooming. We sincerely apologize that we have misse…"
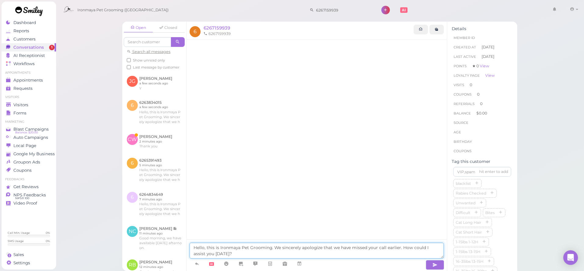
drag, startPoint x: 271, startPoint y: 252, endPoint x: 186, endPoint y: 240, distance: 86.3
click at [186, 240] on div "Open Closed Search all messages Show unread only Last message by customer [PERS…" at bounding box center [319, 147] width 395 height 250
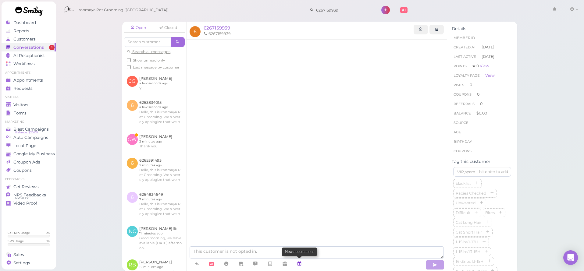
click at [303, 265] on link at bounding box center [299, 264] width 15 height 11
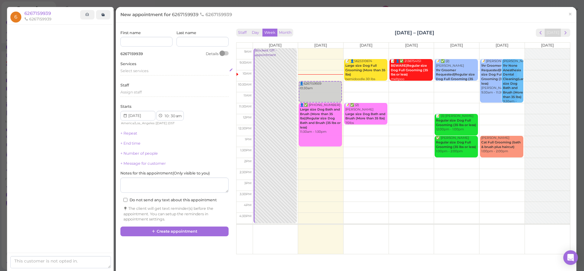
click at [130, 74] on div "Select services" at bounding box center [174, 71] width 108 height 7
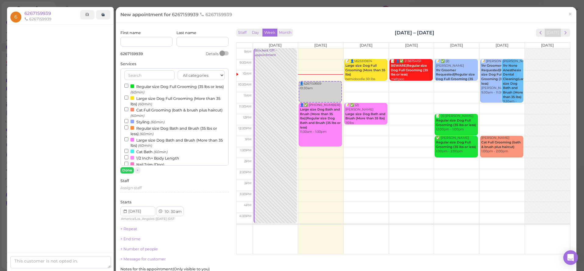
click at [143, 129] on label "Regular size Dog Bath and Brush (35 lbs or less) (60min)" at bounding box center [174, 131] width 100 height 12
click at [128, 129] on input "Regular size Dog Bath and Brush (35 lbs or less) (60min)" at bounding box center [126, 128] width 4 height 4
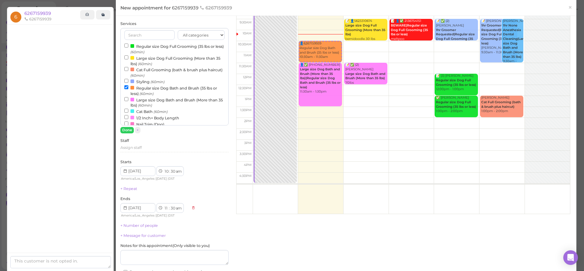
scroll to position [76, 0]
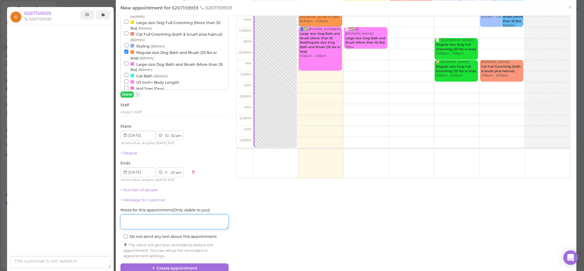
click at [182, 220] on textarea at bounding box center [174, 222] width 108 height 15
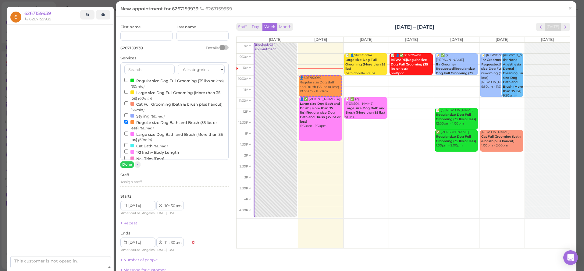
scroll to position [5, 0]
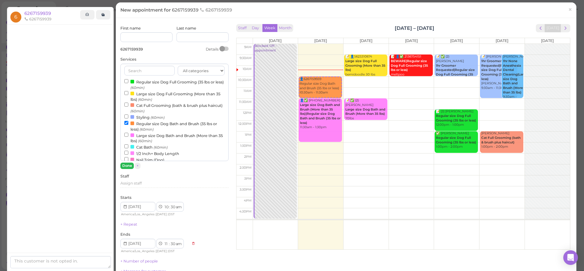
type textarea "[GEOGRAPHIC_DATA] , corgi"
click at [130, 166] on button "Done" at bounding box center [126, 166] width 13 height 6
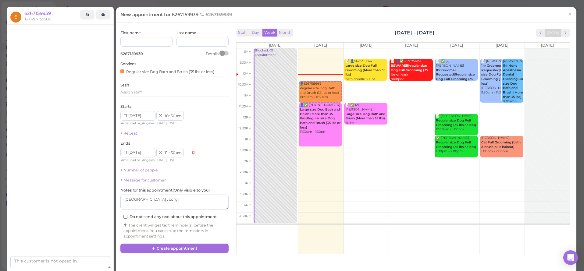
scroll to position [0, 0]
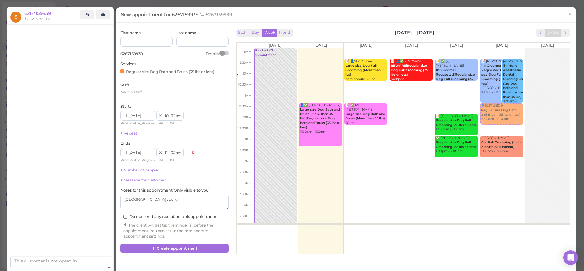
drag, startPoint x: 317, startPoint y: 91, endPoint x: 505, endPoint y: 115, distance: 188.8
click at [505, 48] on tr "Blocked: Off • appointment 👤6267159939 Regular size Dog Bath and Brush (35 lbs …" at bounding box center [404, 48] width 334 height 0
type input "[DATE]"
select select "11"
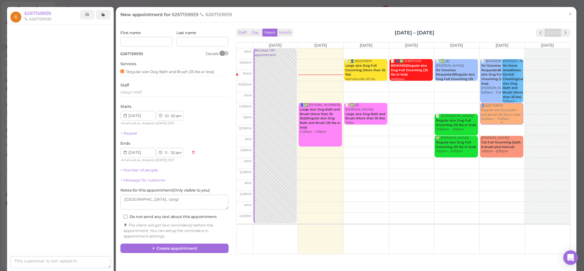
select select "12"
select select "pm"
click at [182, 245] on button "Create appointment" at bounding box center [174, 249] width 108 height 10
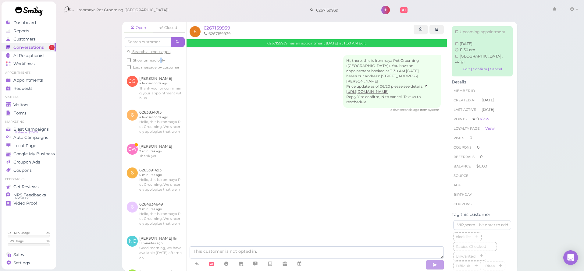
click at [159, 57] on div "Open Closed Search all messages Show unread only Last message by customer" at bounding box center [154, 47] width 64 height 50
click at [159, 59] on span "Show unread only" at bounding box center [149, 60] width 32 height 4
click at [131, 59] on input "Show unread only" at bounding box center [129, 60] width 4 height 4
checkbox input "true"
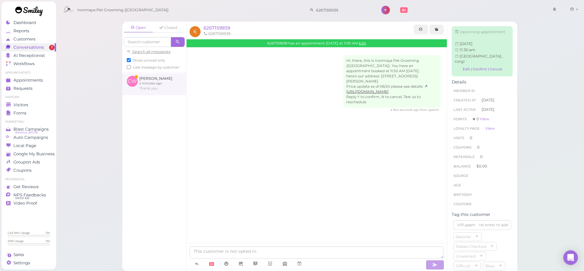
click at [160, 81] on link at bounding box center [154, 83] width 64 height 24
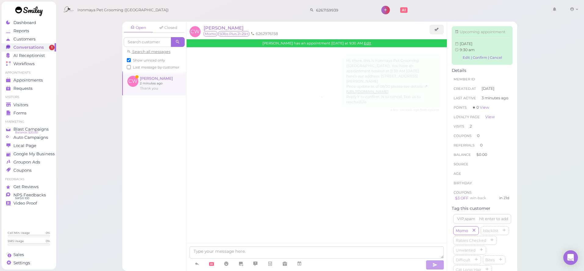
scroll to position [734, 0]
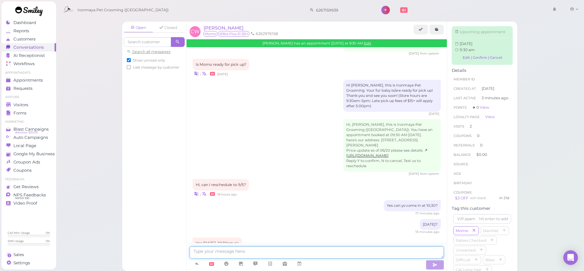
click at [239, 254] on textarea at bounding box center [317, 253] width 254 height 12
click at [462, 62] on link "Edit | Confirm | Cancel" at bounding box center [482, 58] width 55 height 8
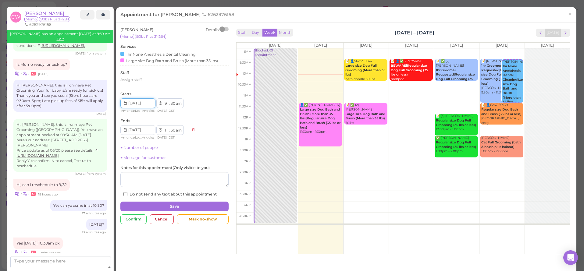
click at [145, 102] on input at bounding box center [137, 104] width 35 height 10
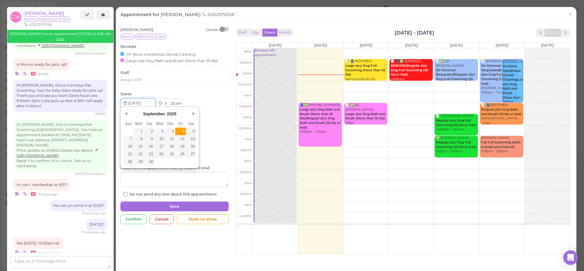
type input "[DATE]"
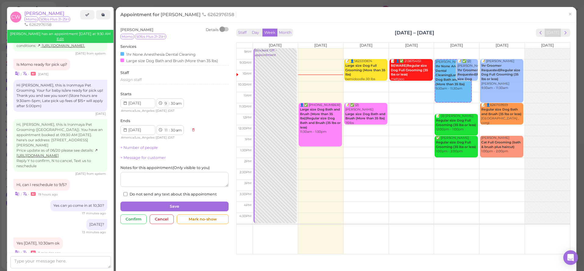
select select "10"
select select "12"
select select "pm"
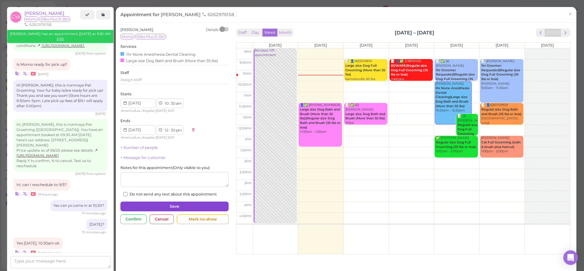
click at [172, 206] on button "Save" at bounding box center [174, 207] width 108 height 10
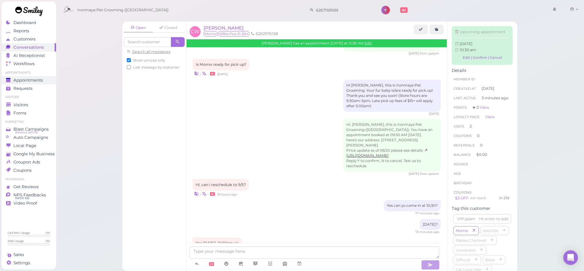
click at [45, 82] on div "Appointments" at bounding box center [28, 80] width 44 height 5
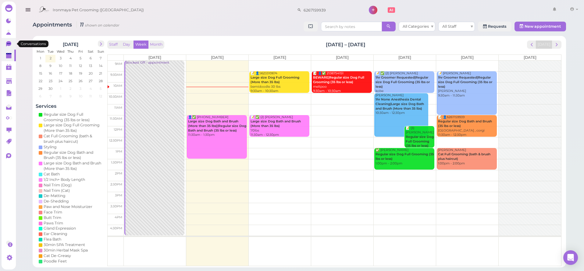
click at [13, 41] on link "0" at bounding box center [9, 44] width 14 height 12
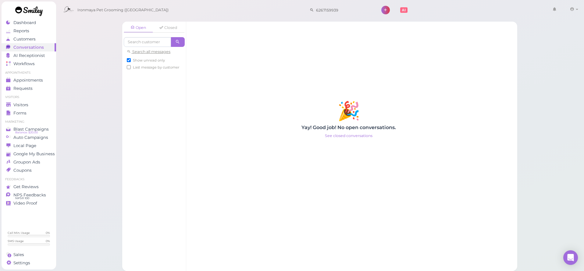
click at [152, 58] on span "Show unread only" at bounding box center [149, 60] width 32 height 4
click at [131, 58] on input "Show unread only" at bounding box center [129, 60] width 4 height 4
checkbox input "false"
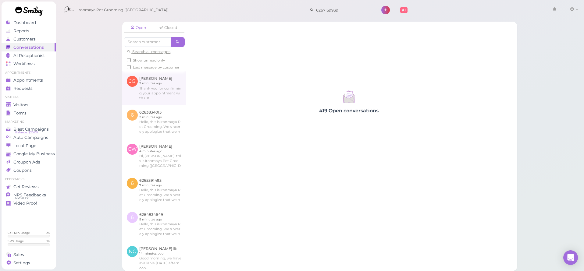
click at [155, 91] on link at bounding box center [154, 88] width 64 height 34
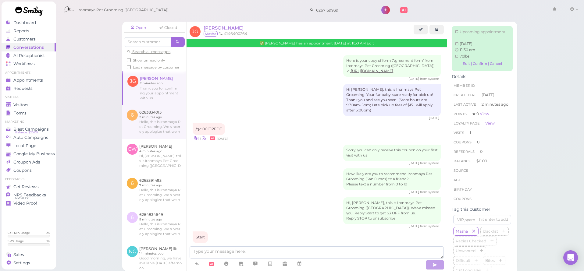
scroll to position [197, 0]
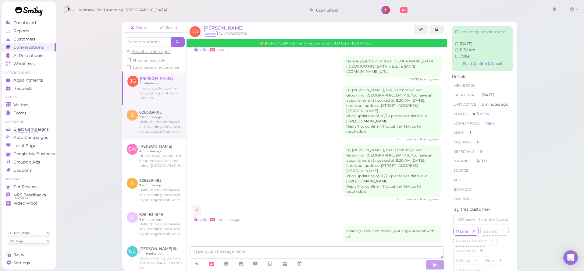
click at [160, 121] on link at bounding box center [154, 122] width 64 height 34
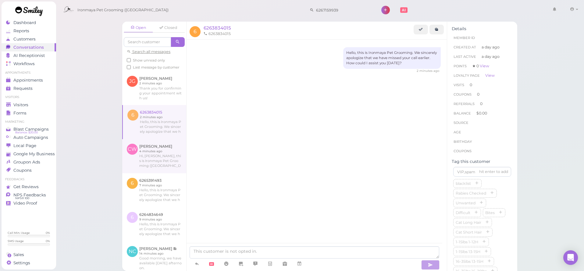
click at [167, 167] on link at bounding box center [154, 156] width 64 height 34
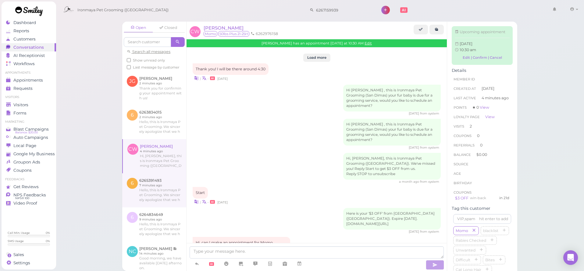
scroll to position [759, 0]
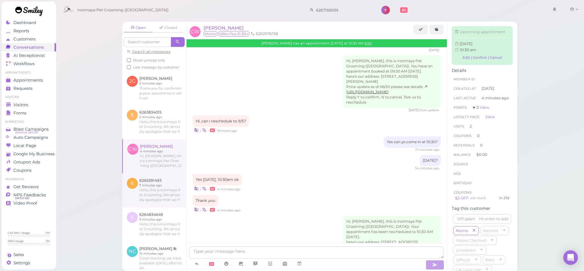
click at [165, 190] on link at bounding box center [154, 191] width 64 height 34
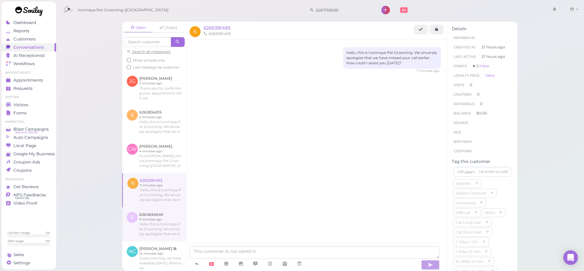
click at [159, 215] on link at bounding box center [154, 225] width 64 height 34
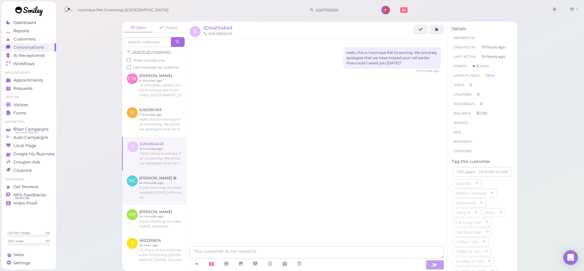
scroll to position [78, 0]
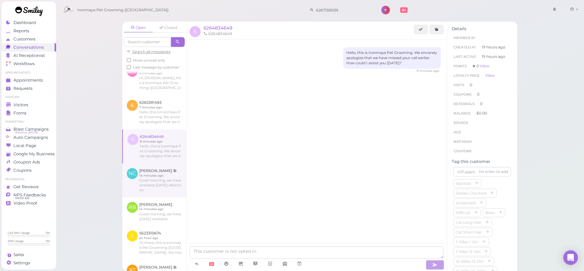
click at [155, 178] on link at bounding box center [154, 181] width 64 height 34
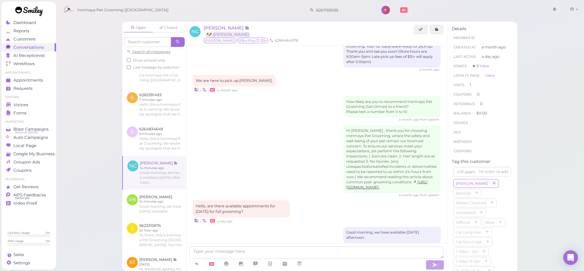
scroll to position [99, 0]
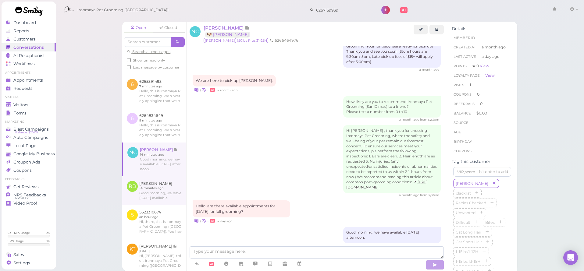
click at [152, 189] on link at bounding box center [154, 191] width 64 height 29
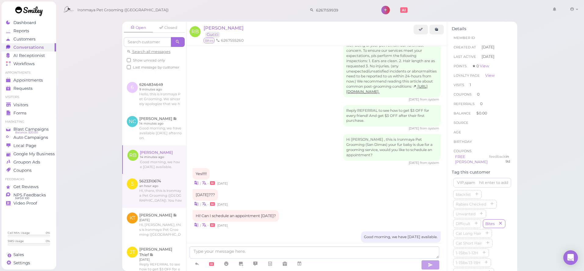
scroll to position [140, 0]
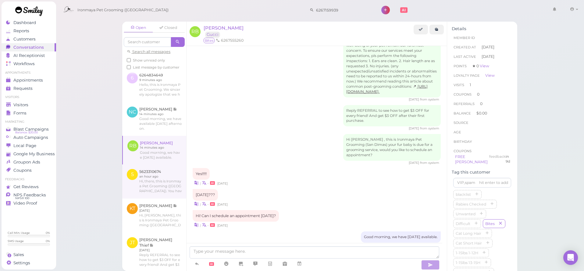
click at [151, 178] on link at bounding box center [154, 182] width 64 height 34
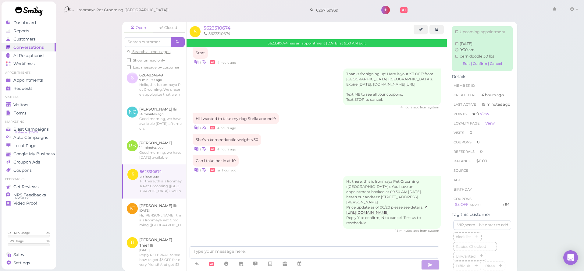
scroll to position [25, 0]
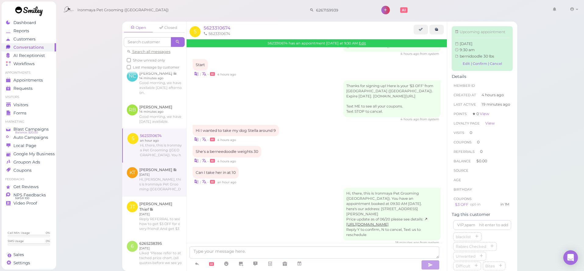
click at [151, 176] on link at bounding box center [154, 180] width 64 height 34
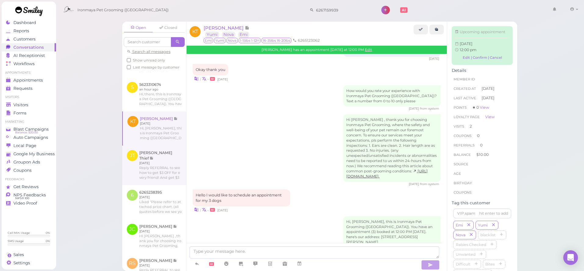
scroll to position [239, 0]
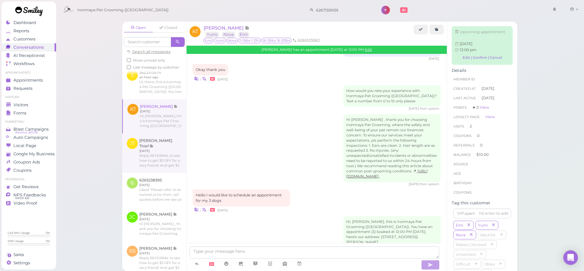
click at [151, 159] on link at bounding box center [154, 154] width 64 height 40
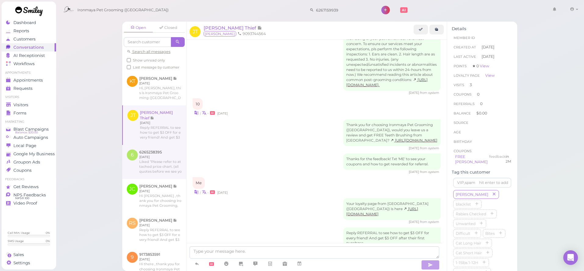
scroll to position [268, 0]
click at [153, 161] on link at bounding box center [154, 161] width 64 height 34
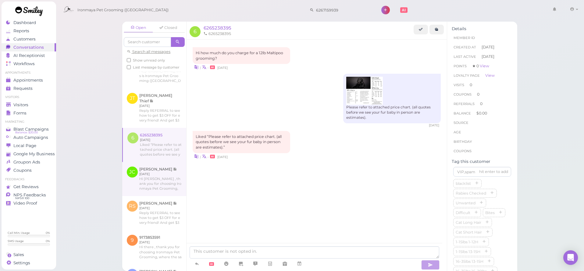
scroll to position [291, 0]
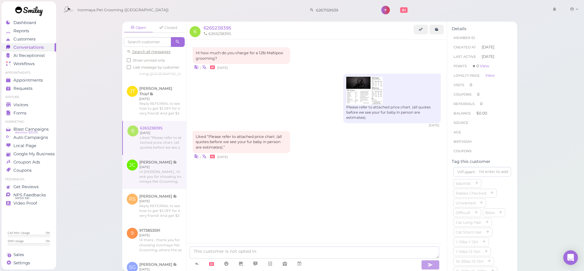
click at [154, 172] on link at bounding box center [154, 172] width 64 height 34
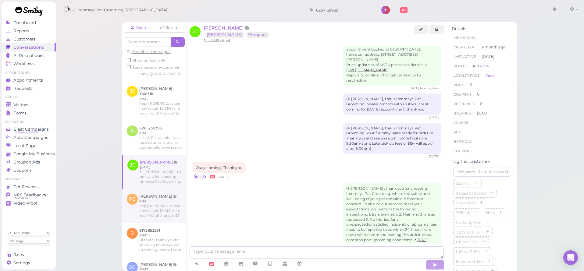
click at [156, 206] on link at bounding box center [154, 206] width 64 height 34
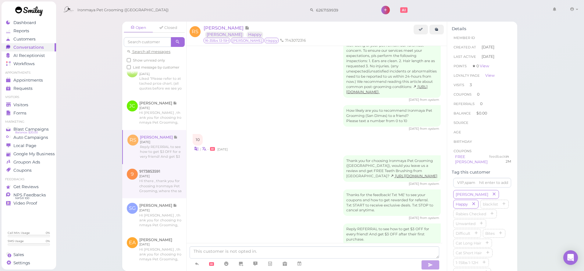
scroll to position [360, 0]
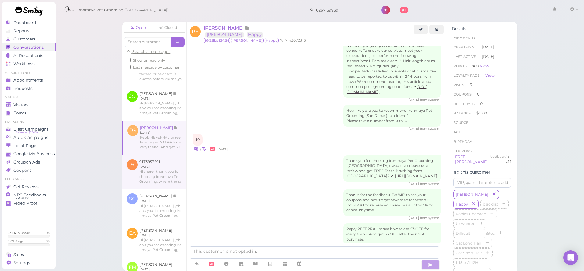
click at [152, 174] on link at bounding box center [154, 172] width 64 height 34
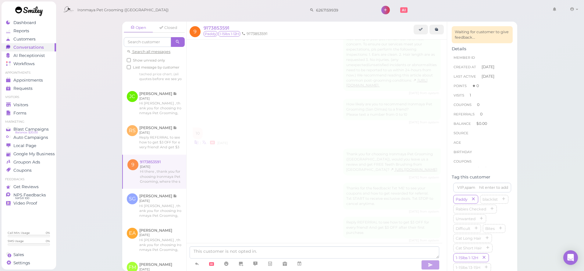
scroll to position [14, 0]
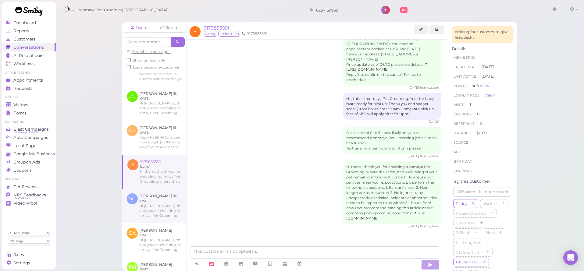
click at [157, 207] on link at bounding box center [154, 206] width 64 height 34
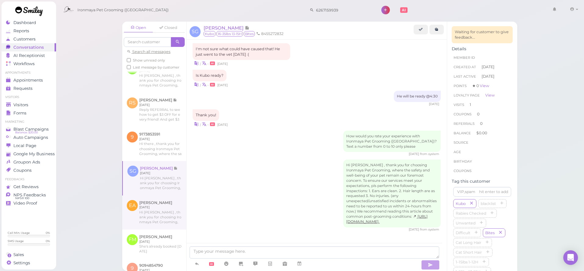
scroll to position [408, 0]
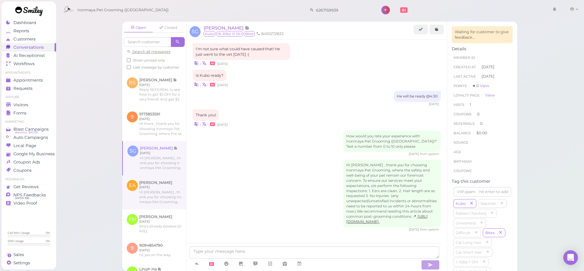
click at [156, 190] on link at bounding box center [154, 193] width 64 height 34
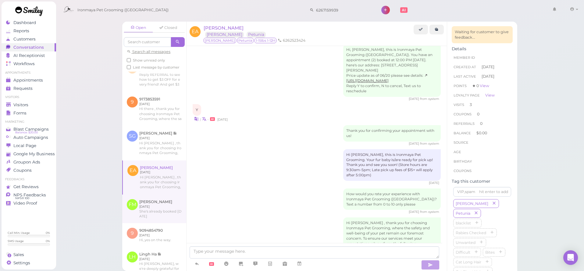
scroll to position [435, 0]
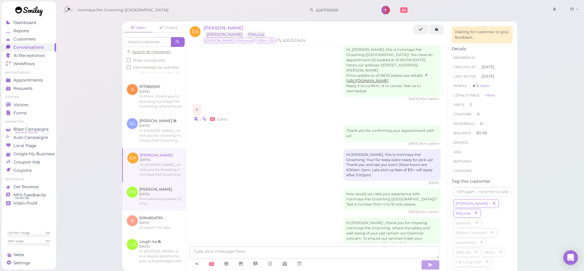
click at [156, 194] on link at bounding box center [154, 196] width 64 height 29
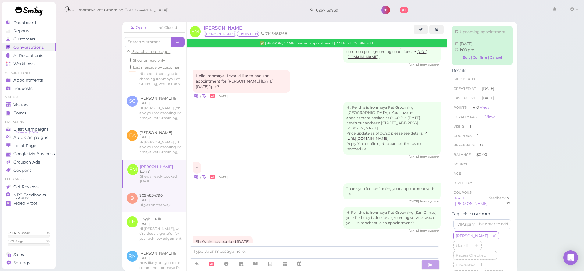
scroll to position [464, 0]
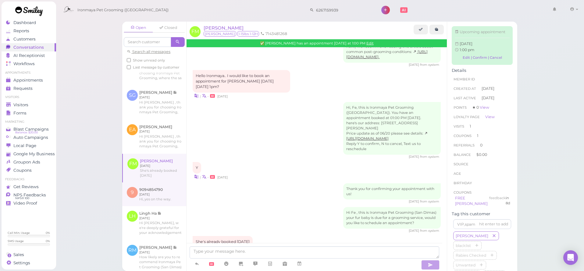
click at [156, 192] on link at bounding box center [154, 195] width 64 height 24
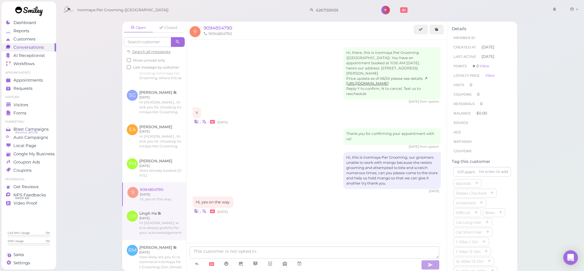
click at [159, 221] on link at bounding box center [154, 223] width 64 height 34
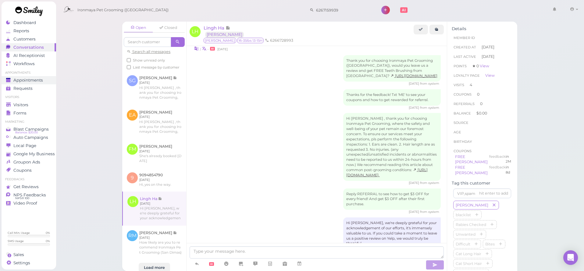
click at [39, 81] on span "Appointments" at bounding box center [28, 80] width 30 height 5
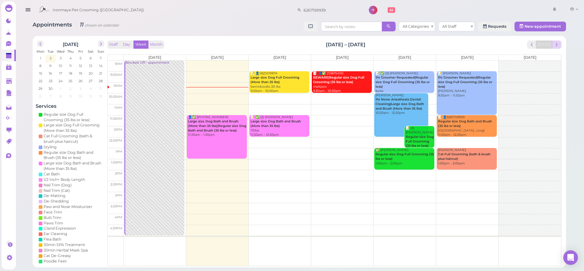
click at [560, 43] on button "next" at bounding box center [556, 45] width 9 height 8
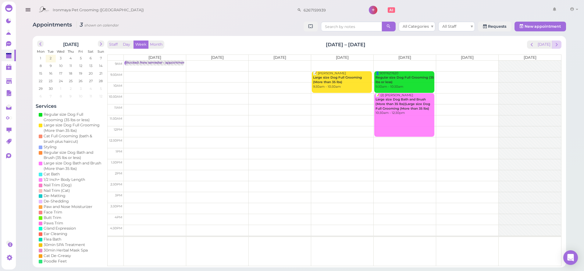
click at [556, 45] on span "next" at bounding box center [557, 45] width 6 height 6
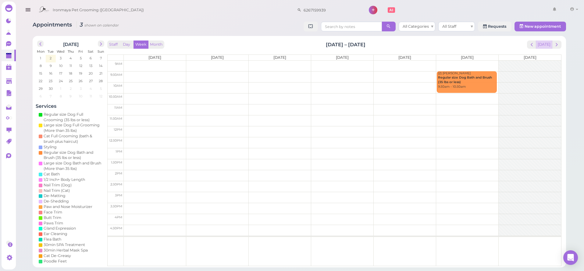
click at [551, 45] on button "[DATE]" at bounding box center [544, 45] width 16 height 8
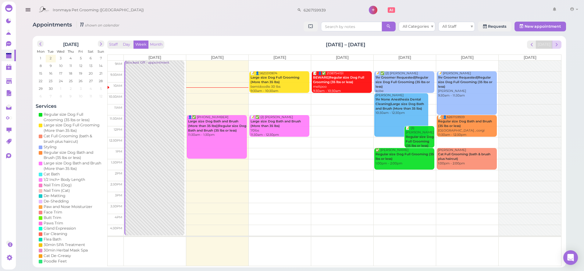
click at [556, 45] on span "next" at bounding box center [557, 45] width 6 height 6
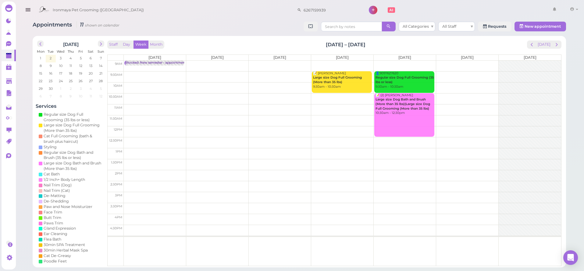
click at [556, 45] on span "next" at bounding box center [557, 45] width 6 height 6
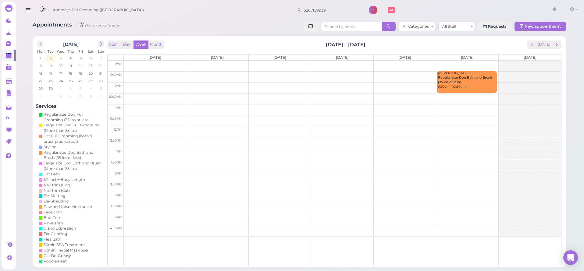
click at [556, 45] on span "next" at bounding box center [557, 45] width 6 height 6
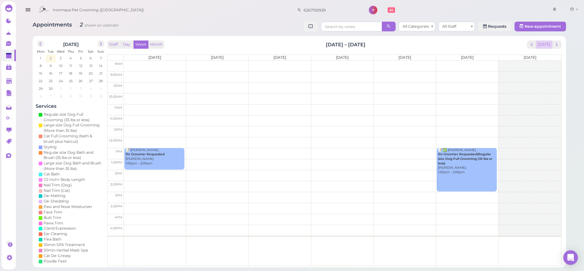
click at [549, 45] on button "[DATE]" at bounding box center [544, 45] width 16 height 8
